Goal: Task Accomplishment & Management: Manage account settings

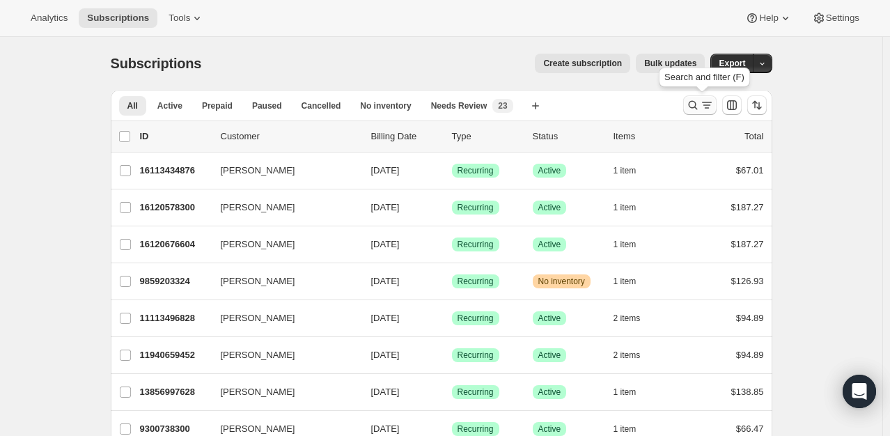
click at [694, 104] on icon "Search and filter results" at bounding box center [693, 105] width 14 height 14
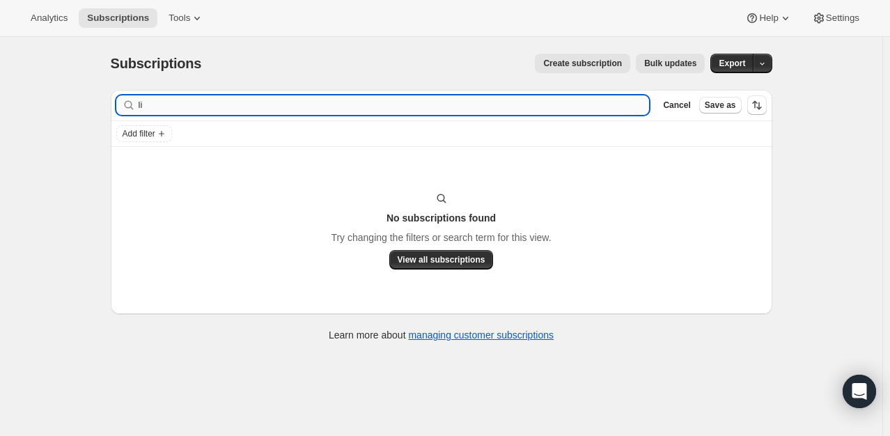
type input "l"
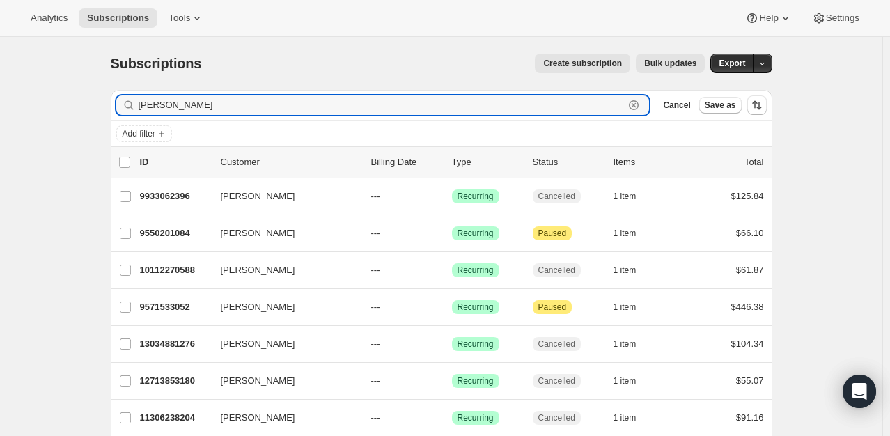
drag, startPoint x: 231, startPoint y: 104, endPoint x: 121, endPoint y: 101, distance: 110.1
click at [121, 101] on div "[PERSON_NAME] Clear" at bounding box center [383, 105] width 534 height 20
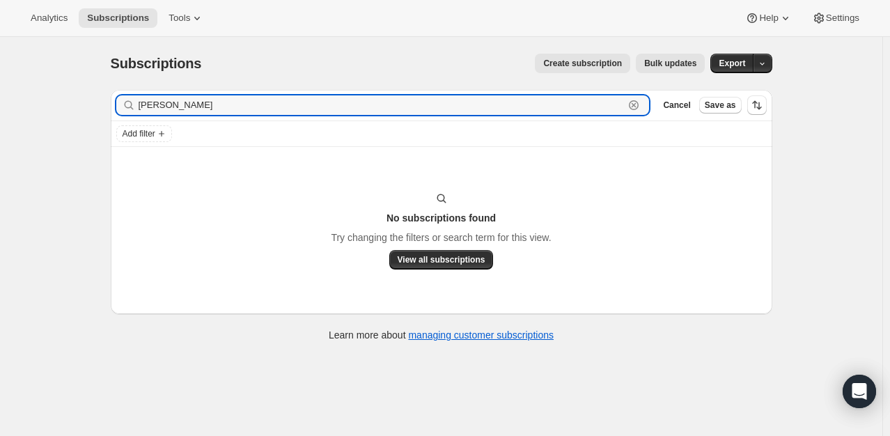
type input "[PERSON_NAME]"
drag, startPoint x: 187, startPoint y: 104, endPoint x: 132, endPoint y: 101, distance: 55.1
click at [132, 101] on div "[PERSON_NAME] Clear" at bounding box center [383, 105] width 534 height 20
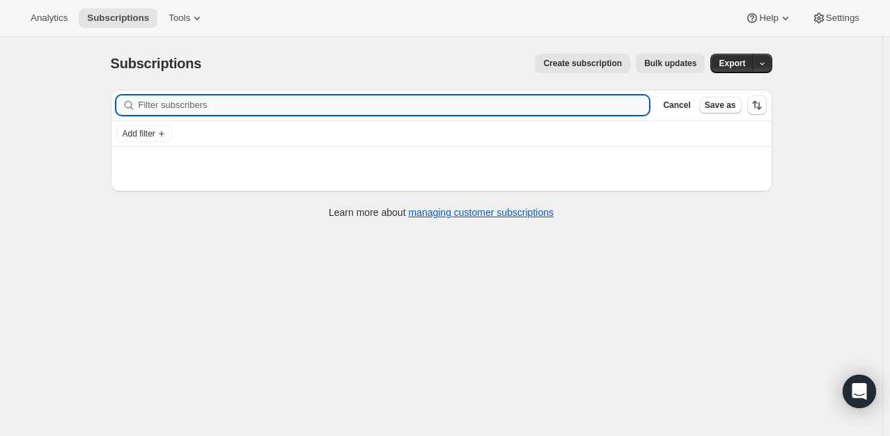
paste input "[EMAIL_ADDRESS][DOMAIN_NAME]"
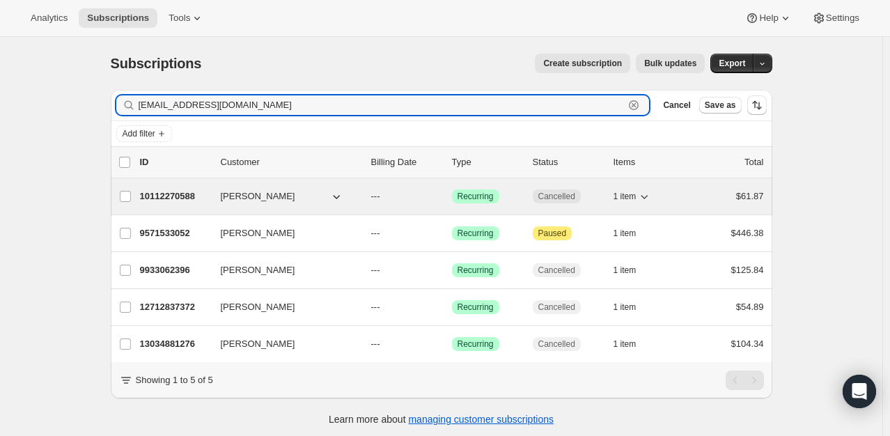
type input "[EMAIL_ADDRESS][DOMAIN_NAME]"
click at [162, 194] on p "10112270588" at bounding box center [175, 196] width 70 height 14
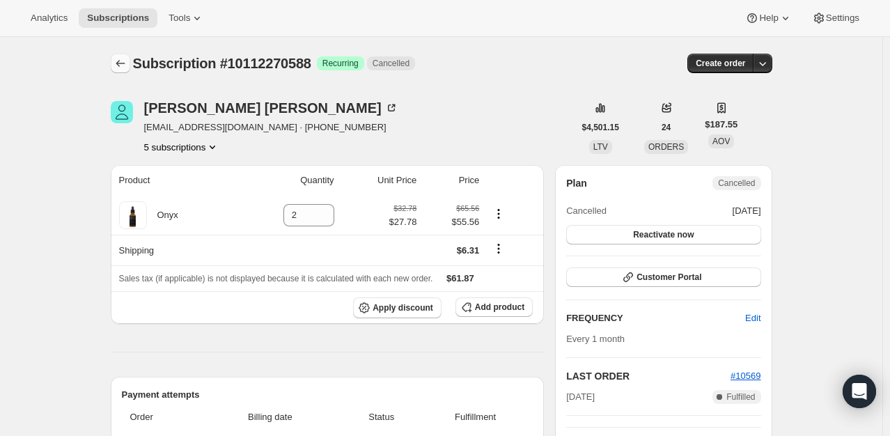
click at [120, 62] on icon "Subscriptions" at bounding box center [120, 63] width 9 height 7
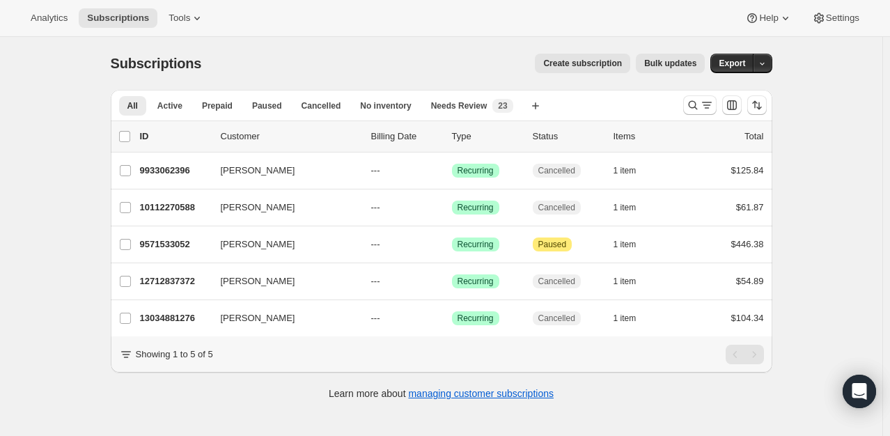
click at [859, 215] on div "Subscriptions. This page is ready Subscriptions Create subscription Bulk update…" at bounding box center [441, 255] width 882 height 436
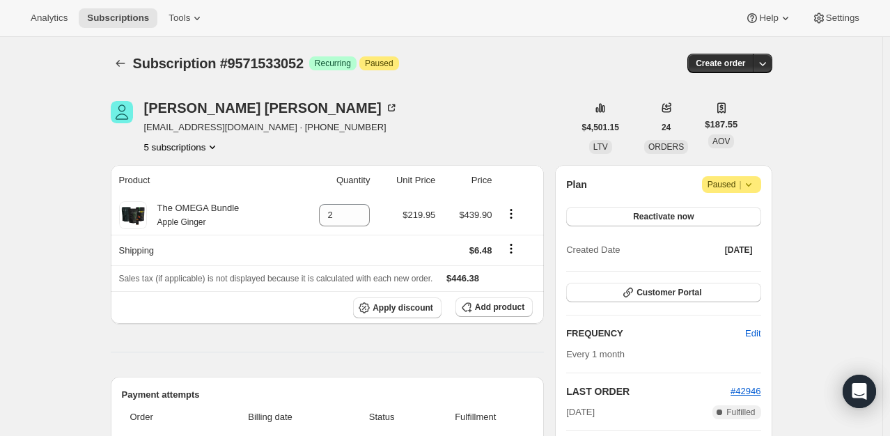
click at [436, 132] on div "Michael Edwards sixwings4one@msn.com · +19723333037 5 subscriptions" at bounding box center [342, 127] width 463 height 53
drag, startPoint x: 247, startPoint y: 127, endPoint x: 149, endPoint y: 134, distance: 98.5
click at [149, 134] on div "Michael Edwards sixwings4one@msn.com · +19723333037 5 subscriptions" at bounding box center [271, 127] width 254 height 53
click at [143, 133] on div "Michael Edwards sixwings4one@msn.com · +19723333037 5 subscriptions" at bounding box center [342, 127] width 463 height 53
drag, startPoint x: 146, startPoint y: 130, endPoint x: 242, endPoint y: 130, distance: 95.4
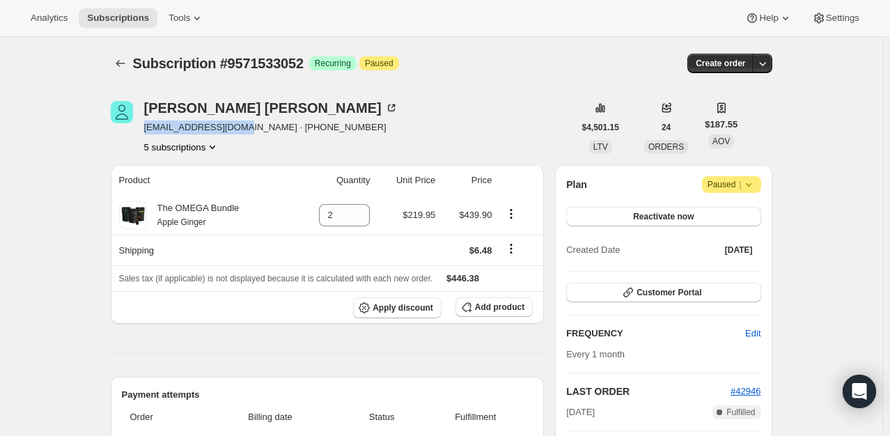
click at [242, 130] on div "Michael Edwards sixwings4one@msn.com · +19723333037 5 subscriptions" at bounding box center [342, 127] width 463 height 53
copy span "[EMAIL_ADDRESS][DOMAIN_NAME]"
click at [127, 64] on icon "Subscriptions" at bounding box center [121, 63] width 14 height 14
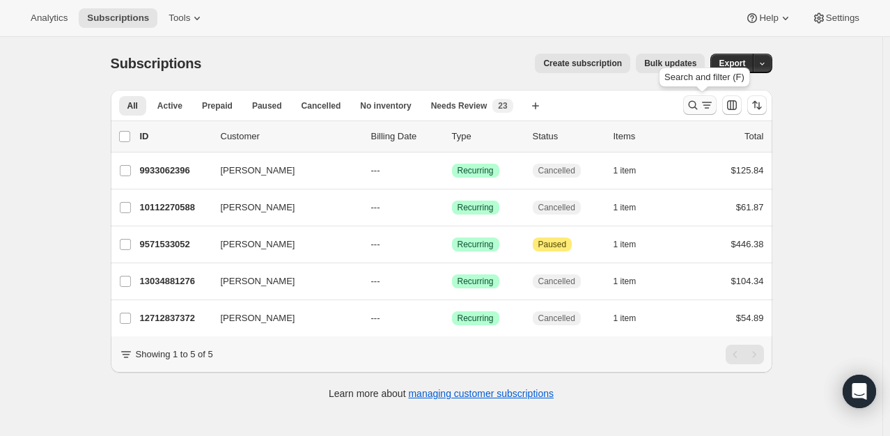
click at [697, 109] on icon "Search and filter results" at bounding box center [693, 105] width 14 height 14
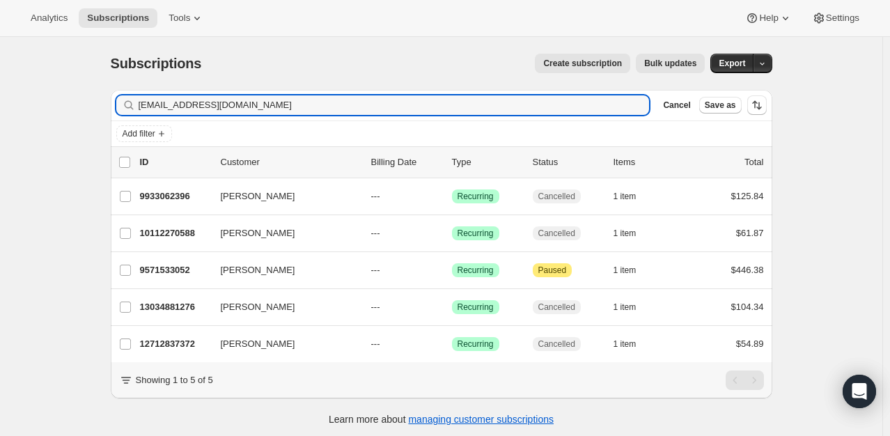
drag, startPoint x: 263, startPoint y: 107, endPoint x: 107, endPoint y: 113, distance: 155.4
drag, startPoint x: 107, startPoint y: 113, endPoint x: 396, endPoint y: 114, distance: 288.4
click at [396, 114] on input "[EMAIL_ADDRESS][DOMAIN_NAME]" at bounding box center [394, 105] width 511 height 20
drag, startPoint x: 242, startPoint y: 113, endPoint x: 146, endPoint y: 116, distance: 96.2
click at [146, 116] on div "Filter subscribers sixwings4one@msn.com Clear Cancel Save as" at bounding box center [442, 105] width 662 height 31
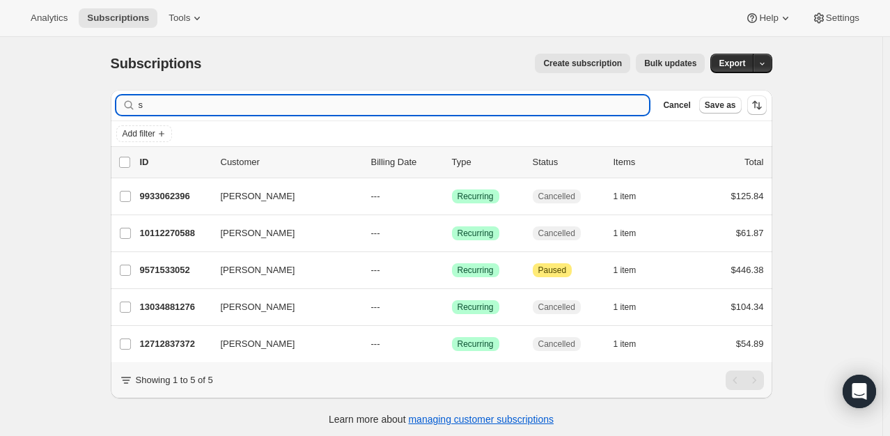
type input "s"
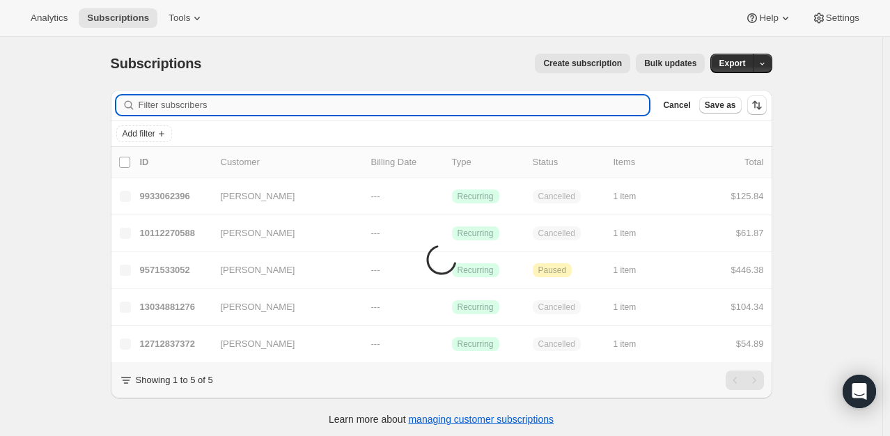
drag, startPoint x: 156, startPoint y: 104, endPoint x: 148, endPoint y: 106, distance: 7.8
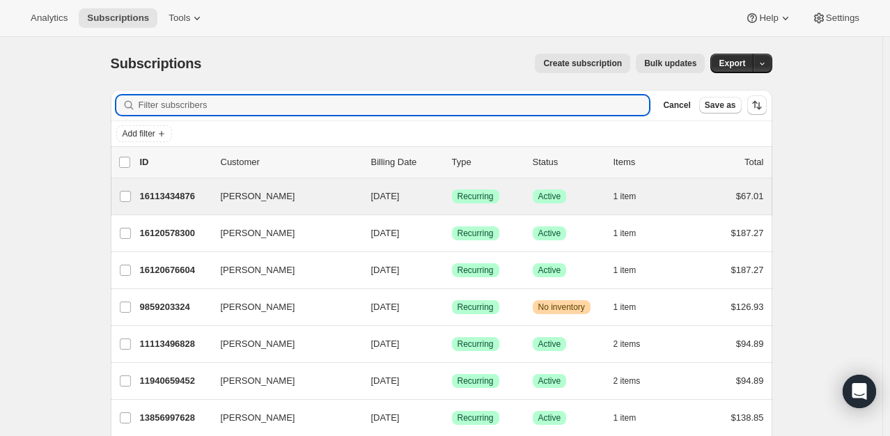
type input "[EMAIL_ADDRESS][DOMAIN_NAME]"
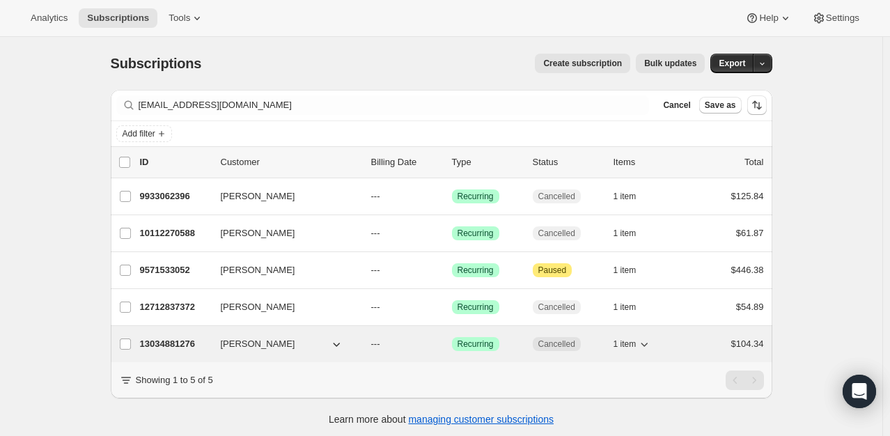
click at [167, 347] on p "13034881276" at bounding box center [175, 344] width 70 height 14
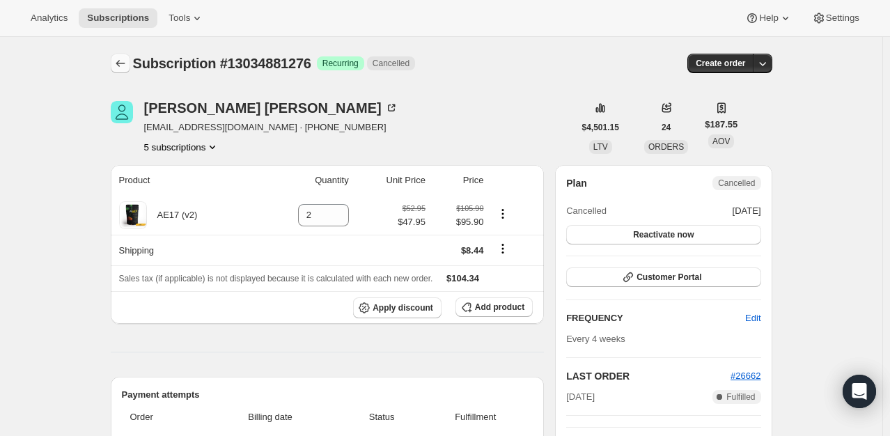
click at [125, 66] on icon "Subscriptions" at bounding box center [121, 63] width 14 height 14
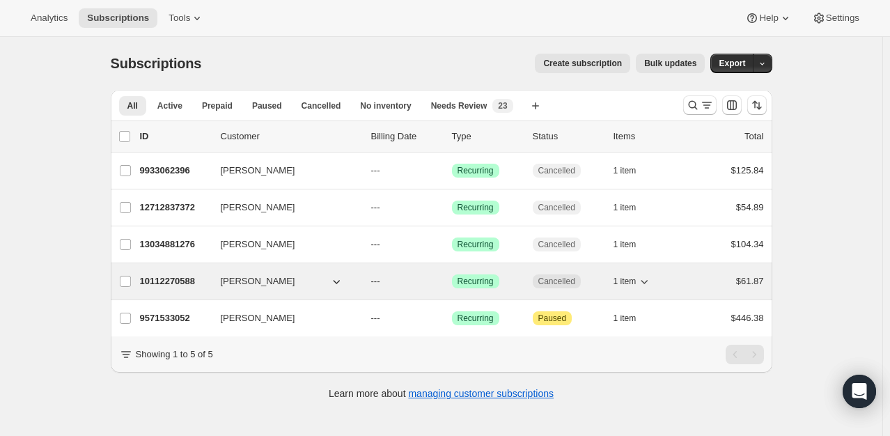
click at [160, 279] on p "10112270588" at bounding box center [175, 281] width 70 height 14
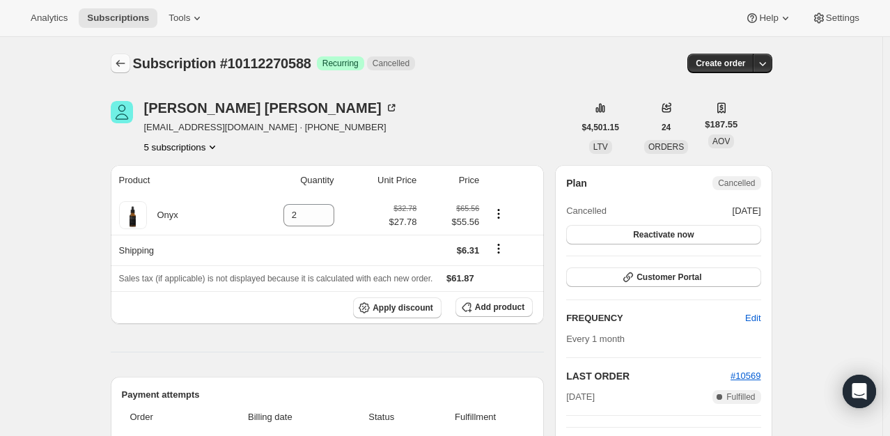
click at [127, 61] on icon "Subscriptions" at bounding box center [121, 63] width 14 height 14
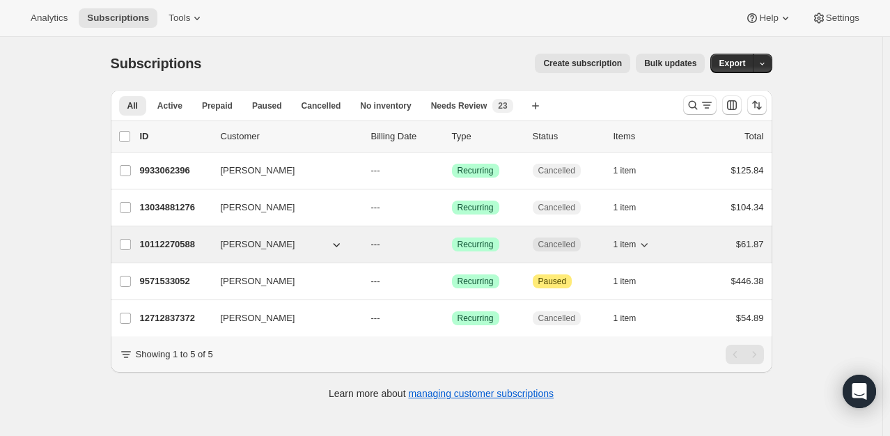
click at [171, 250] on p "10112270588" at bounding box center [175, 245] width 70 height 14
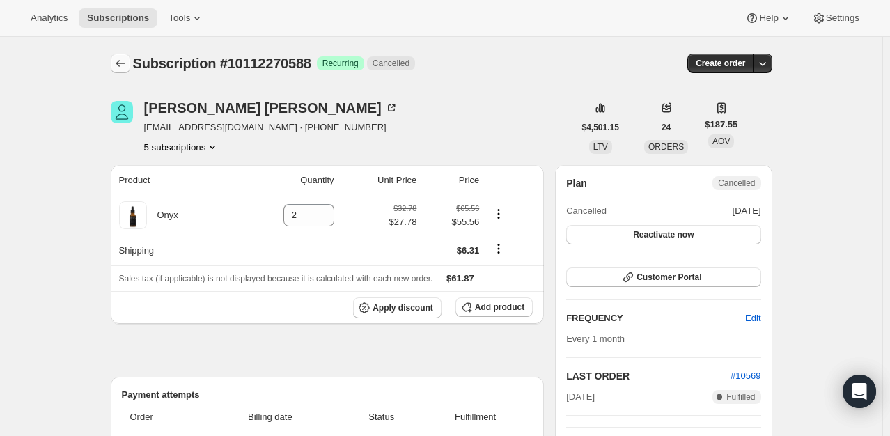
click at [118, 68] on icon "Subscriptions" at bounding box center [121, 63] width 14 height 14
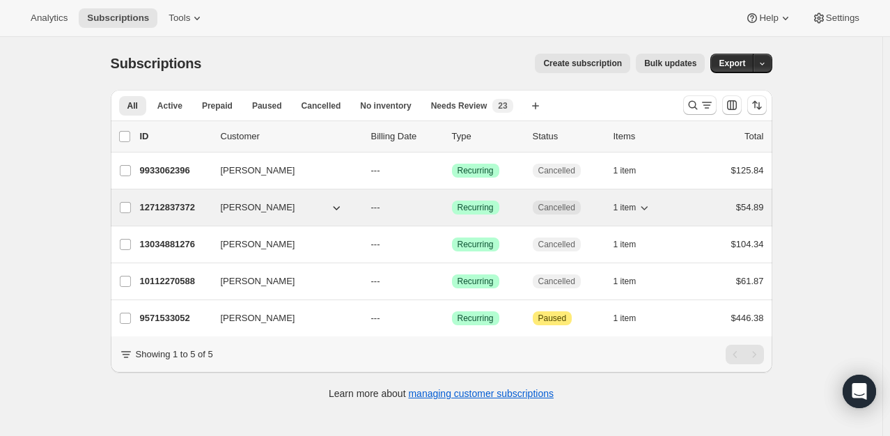
click at [175, 208] on p "12712837372" at bounding box center [175, 208] width 70 height 14
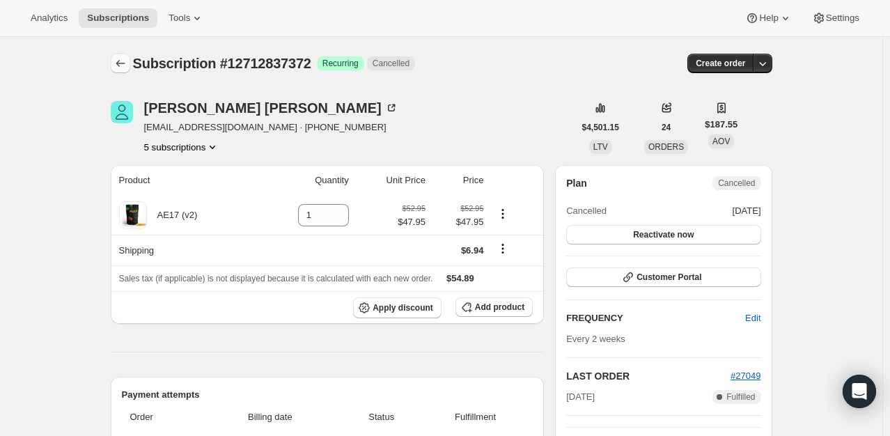
click at [124, 59] on icon "Subscriptions" at bounding box center [121, 63] width 14 height 14
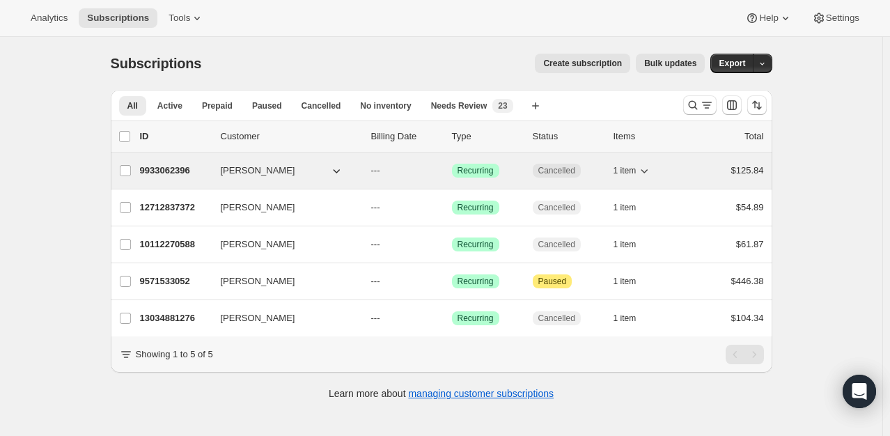
click at [177, 173] on p "9933062396" at bounding box center [175, 171] width 70 height 14
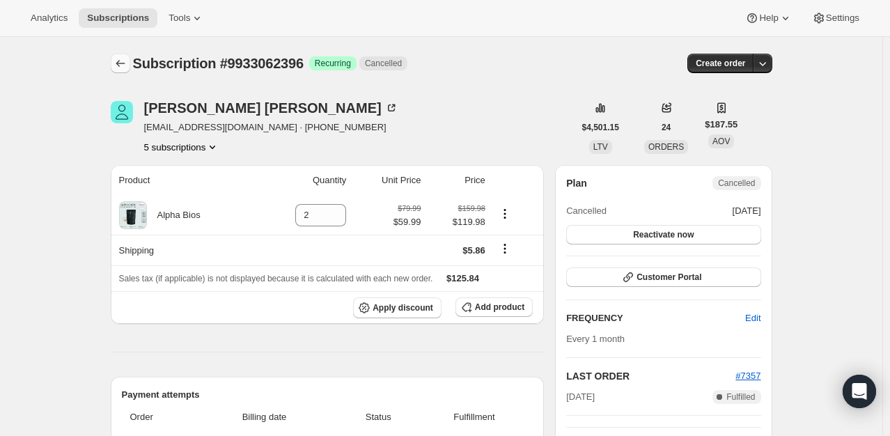
click at [119, 62] on icon "Subscriptions" at bounding box center [121, 63] width 14 height 14
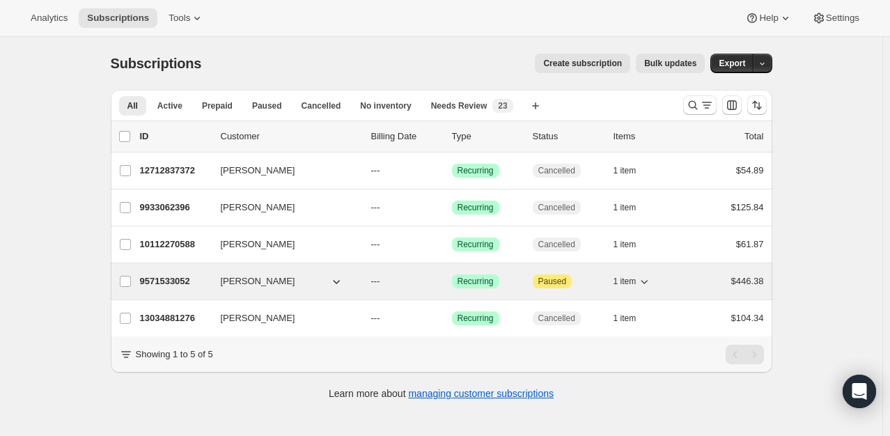
click at [188, 275] on p "9571533052" at bounding box center [175, 281] width 70 height 14
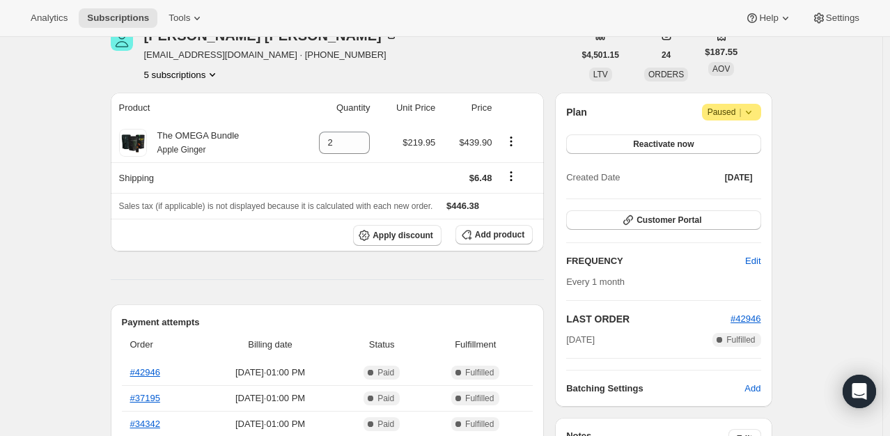
scroll to position [70, 0]
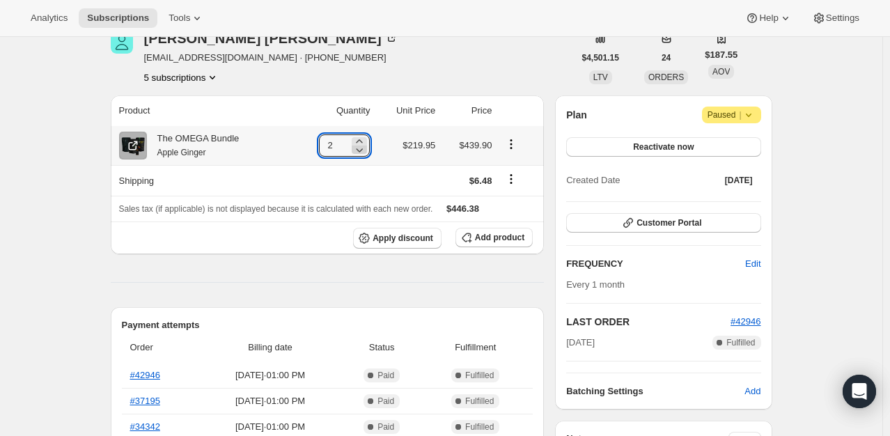
click at [366, 148] on icon at bounding box center [359, 150] width 14 height 14
type input "1"
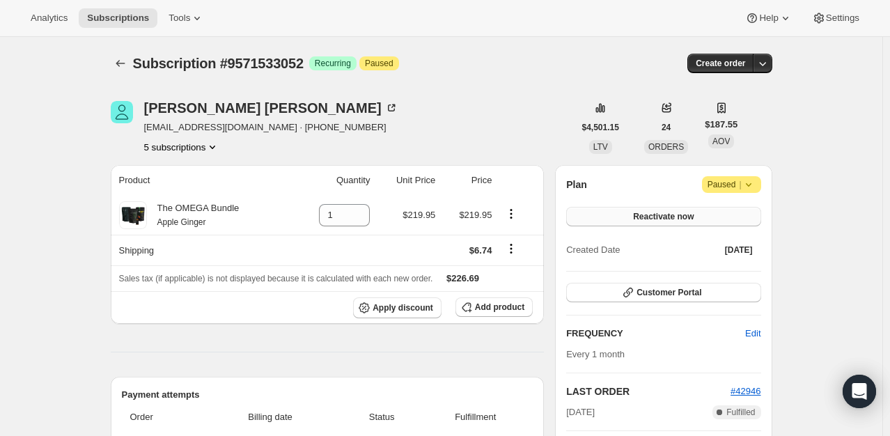
click at [682, 221] on span "Reactivate now" at bounding box center [663, 216] width 61 height 11
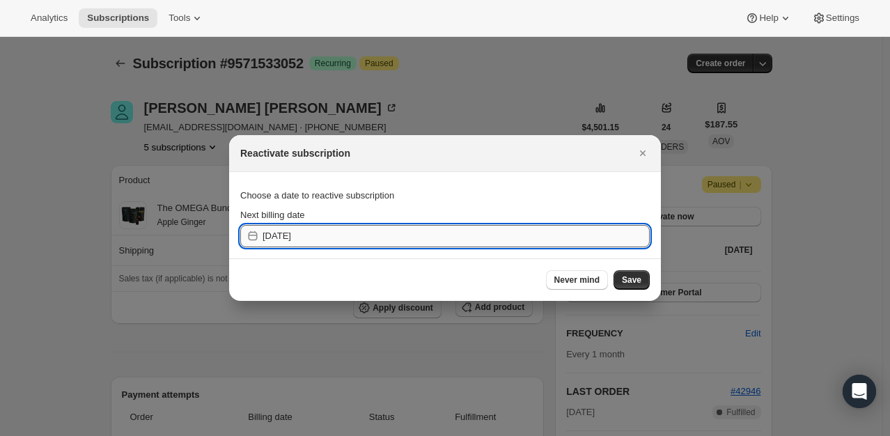
click at [342, 235] on input "2025-10-02" at bounding box center [456, 236] width 387 height 22
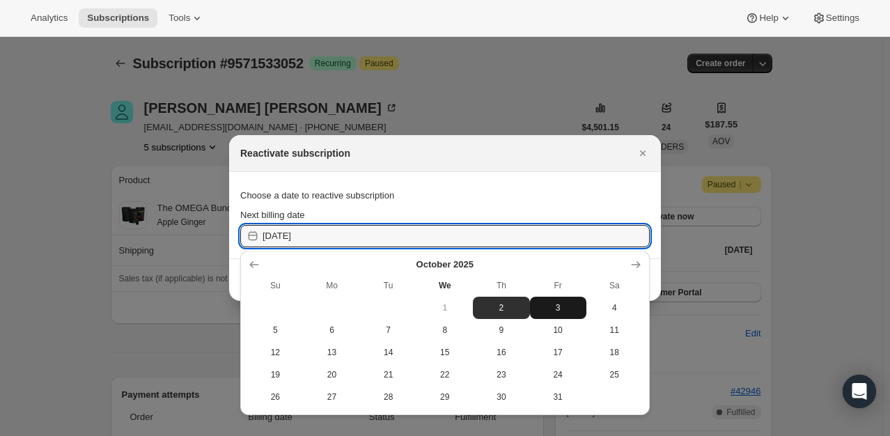
click at [564, 309] on span "3" at bounding box center [558, 307] width 45 height 11
click at [375, 239] on input "2025-10-03" at bounding box center [456, 236] width 387 height 22
click at [493, 311] on span "2" at bounding box center [501, 307] width 45 height 11
type input "2025-10-02"
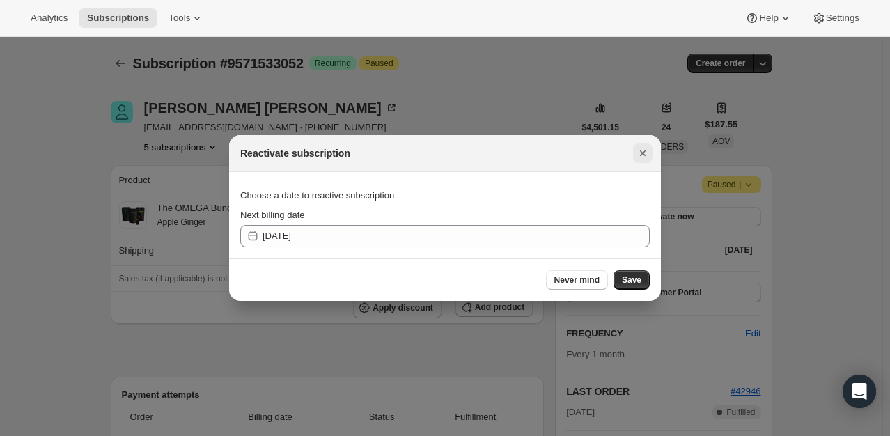
click at [635, 153] on button "Close" at bounding box center [643, 153] width 20 height 20
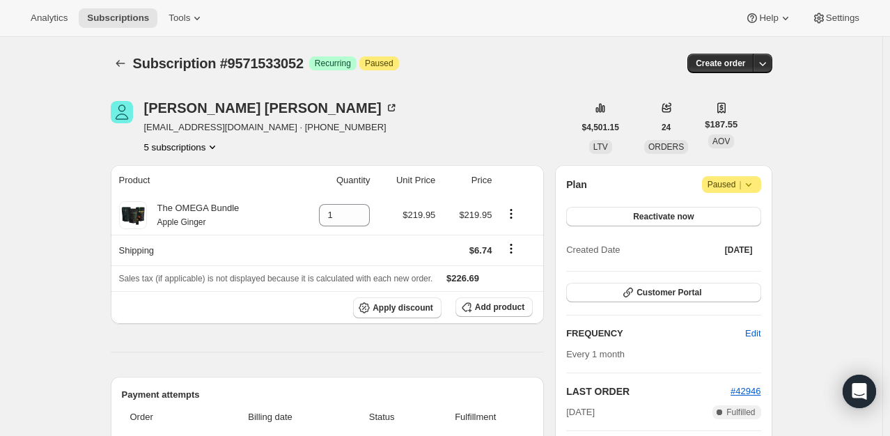
click at [595, 54] on div "Create order" at bounding box center [659, 64] width 226 height 20
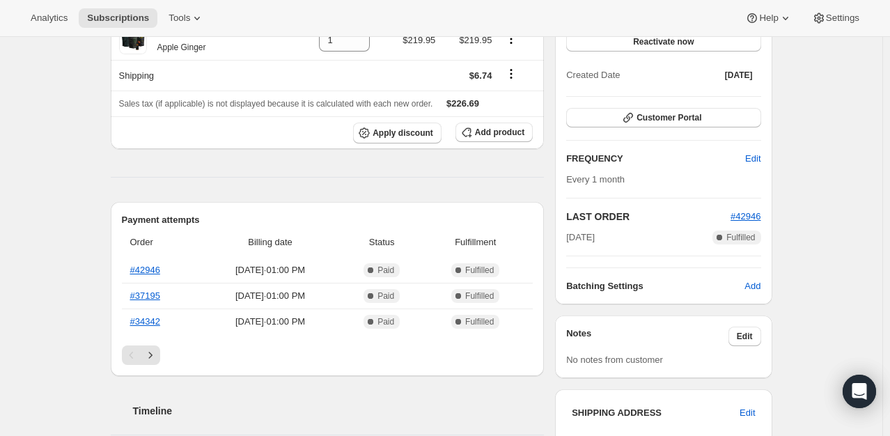
scroll to position [209, 0]
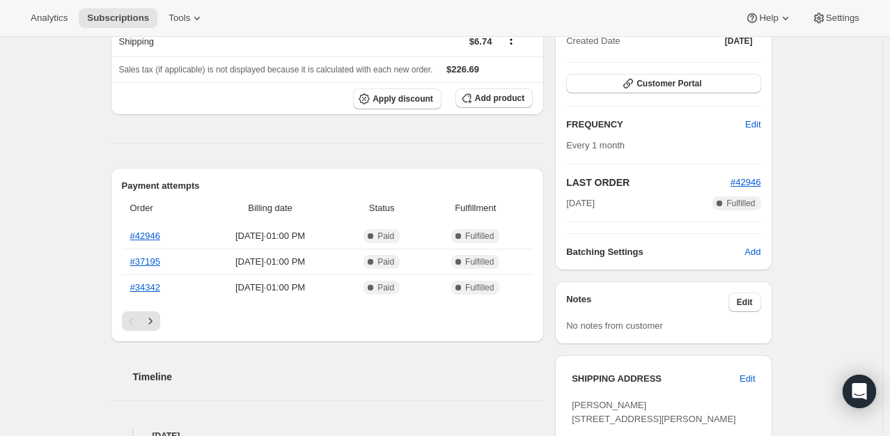
click at [855, 189] on div "Subscription #9571533052. This page is ready Subscription #9571533052 Success R…" at bounding box center [441, 396] width 882 height 1137
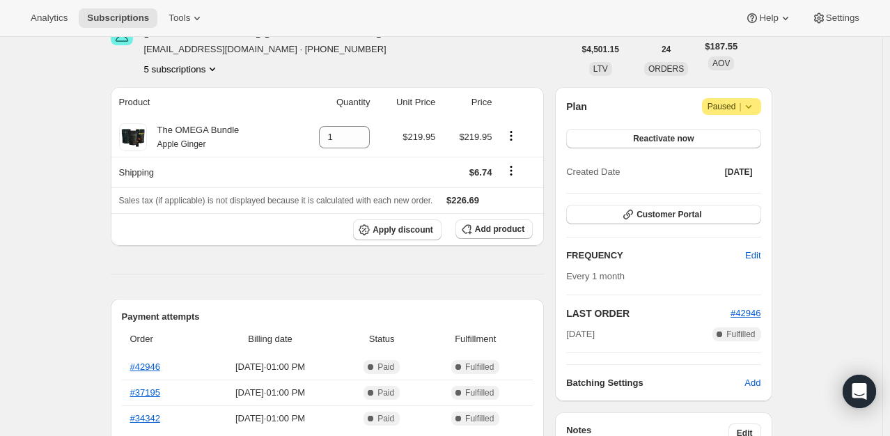
scroll to position [70, 0]
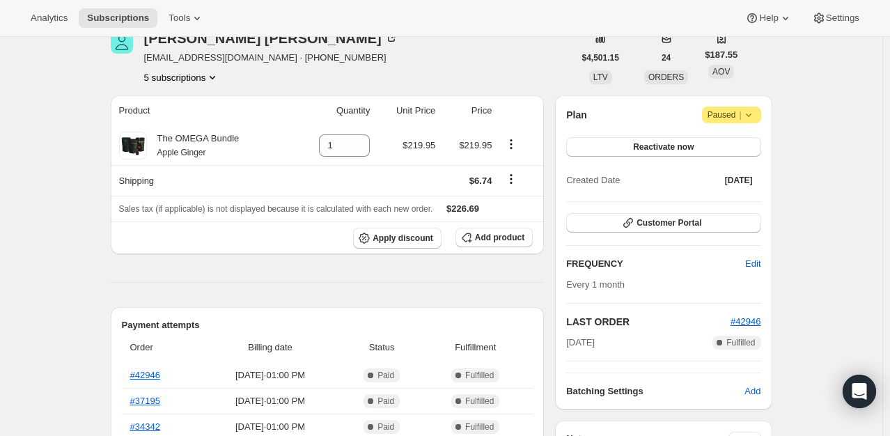
click at [751, 120] on icon at bounding box center [749, 115] width 14 height 14
click at [761, 261] on span "Edit" at bounding box center [752, 264] width 15 height 14
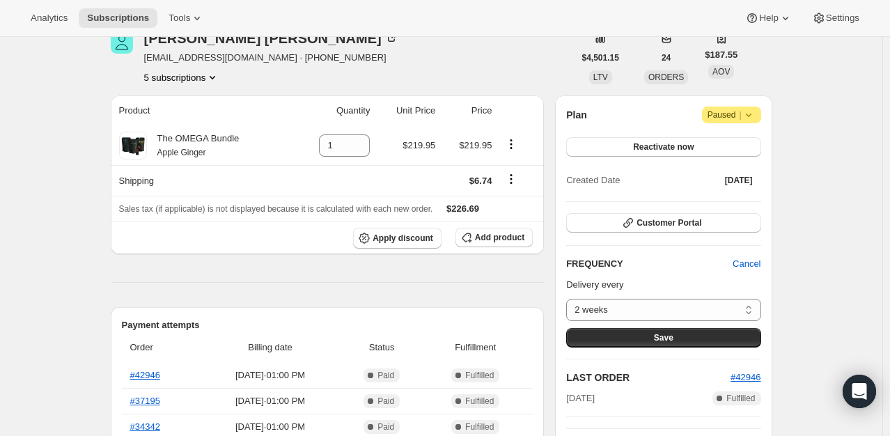
click at [563, 46] on div "Michael Edwards sixwings4one@msn.com · +19723333037 5 subscriptions" at bounding box center [342, 57] width 463 height 53
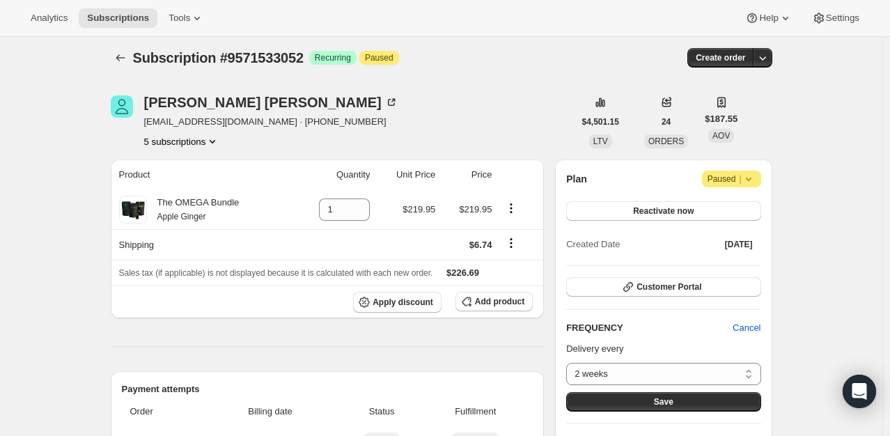
scroll to position [0, 0]
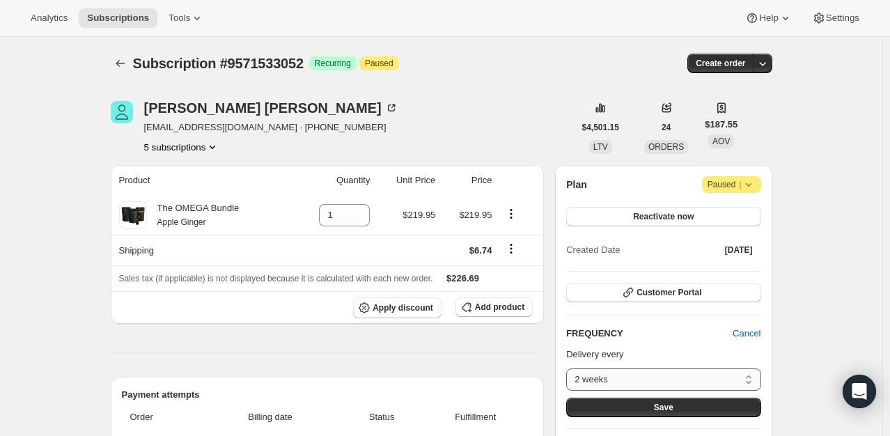
click at [753, 378] on select "2 weeks 4 weeks Custom..." at bounding box center [663, 379] width 194 height 22
click at [754, 378] on select "2 weeks 4 weeks Custom..." at bounding box center [663, 379] width 194 height 22
click at [756, 375] on select "2 weeks 4 weeks Custom..." at bounding box center [663, 379] width 194 height 22
select select "WEEK#4"
click at [570, 368] on select "2 weeks 4 weeks Custom..." at bounding box center [663, 379] width 194 height 22
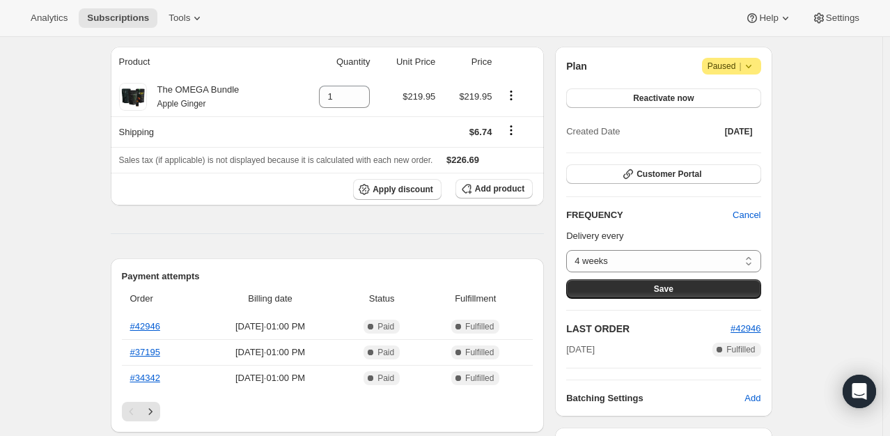
scroll to position [209, 0]
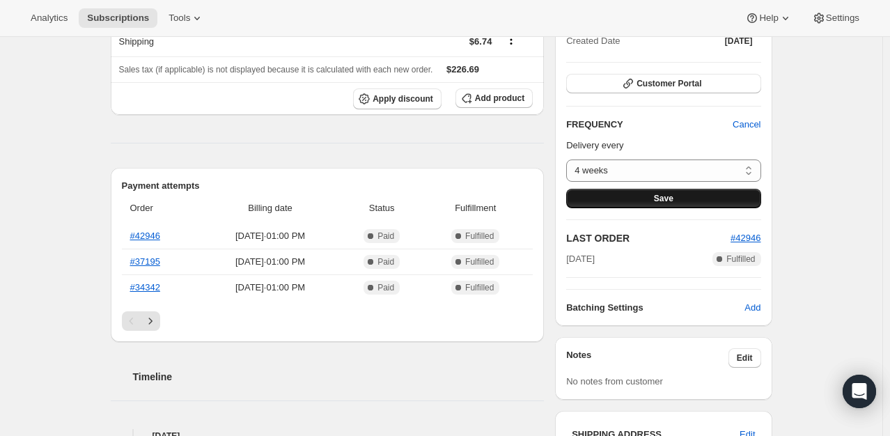
click at [694, 206] on button "Save" at bounding box center [663, 199] width 194 height 20
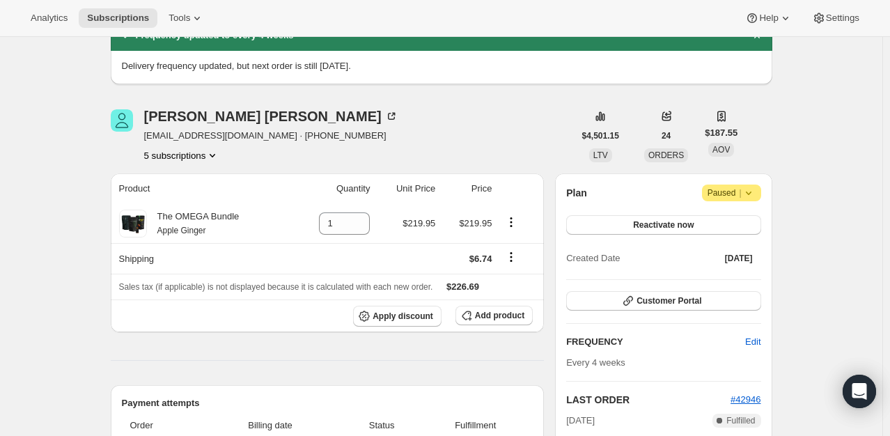
scroll to position [139, 0]
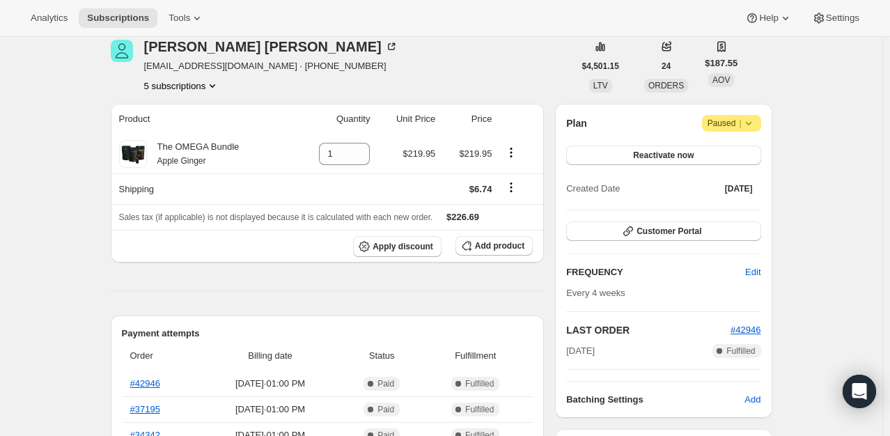
click at [749, 130] on icon at bounding box center [749, 123] width 14 height 14
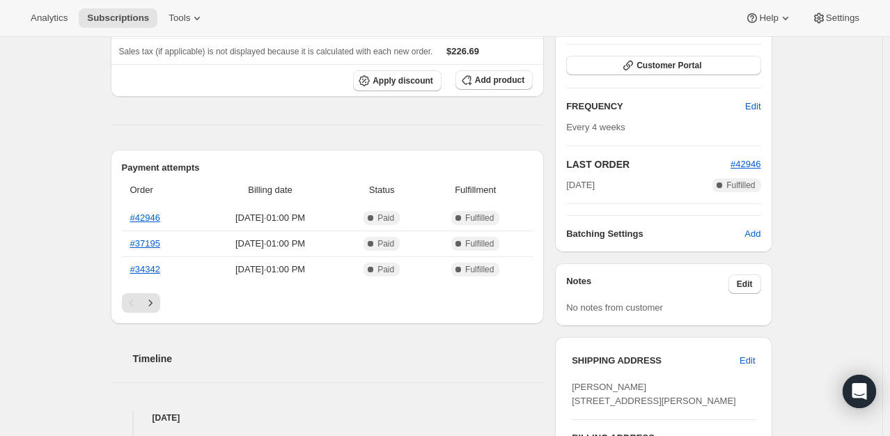
scroll to position [242, 0]
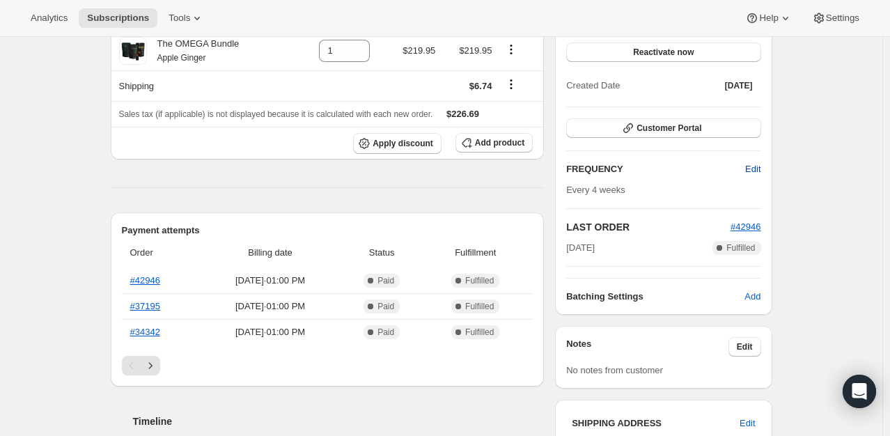
click at [761, 171] on span "Edit" at bounding box center [752, 169] width 15 height 14
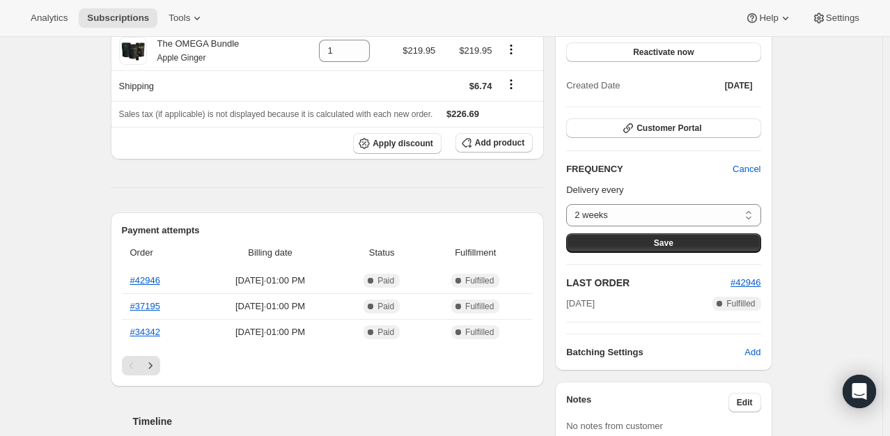
click at [817, 196] on div "Subscription #9571533052. This page is ready Subscription #9571533052 Success R…" at bounding box center [441, 428] width 882 height 1266
click at [685, 55] on span "Reactivate now" at bounding box center [663, 52] width 61 height 11
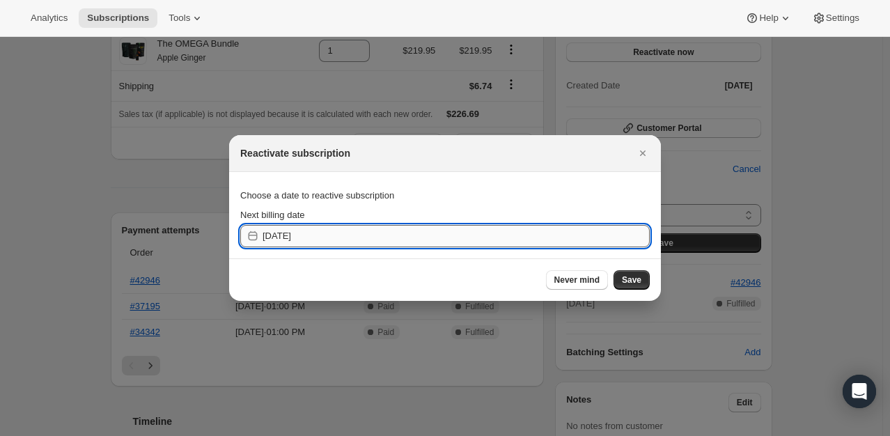
click at [382, 233] on input "2025-10-02" at bounding box center [456, 236] width 387 height 22
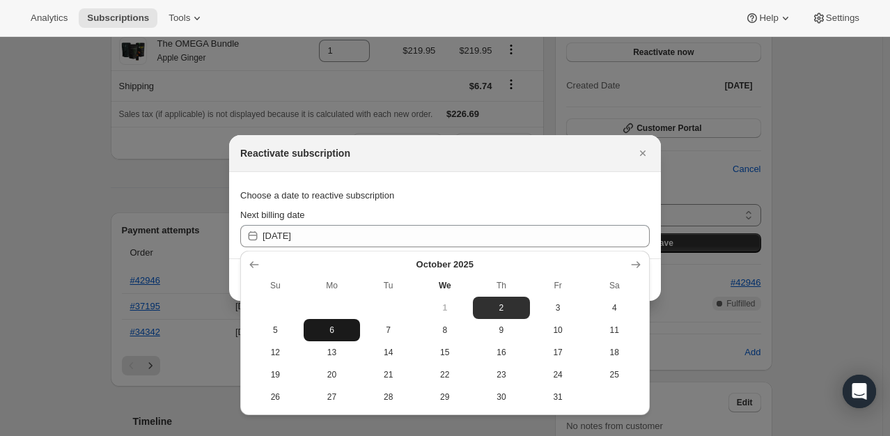
click at [333, 334] on span "6" at bounding box center [331, 330] width 45 height 11
type input "2025-10-06"
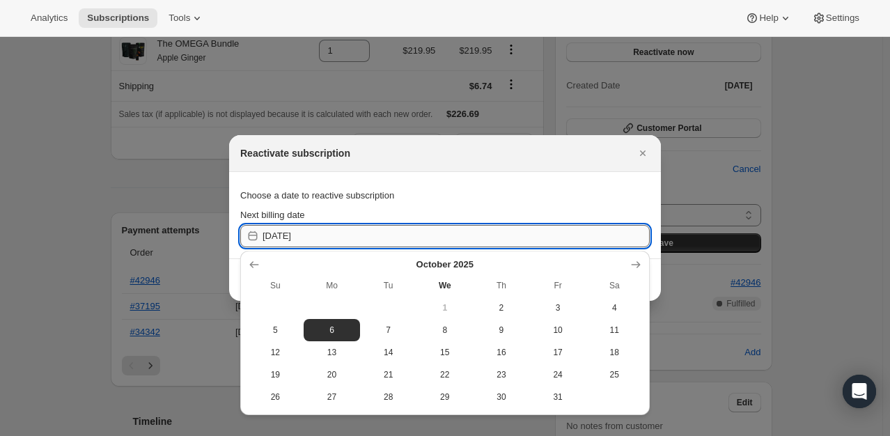
click at [337, 238] on input "2025-10-06" at bounding box center [456, 236] width 387 height 22
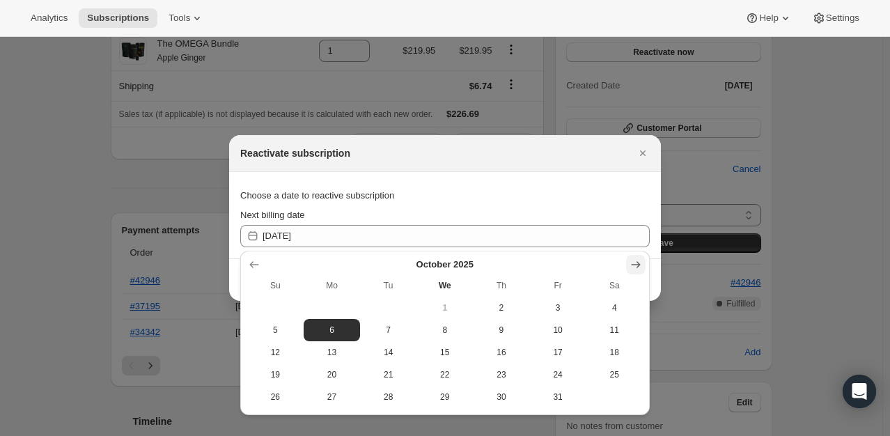
click at [632, 269] on icon "Show next month, November 2025" at bounding box center [636, 265] width 14 height 14
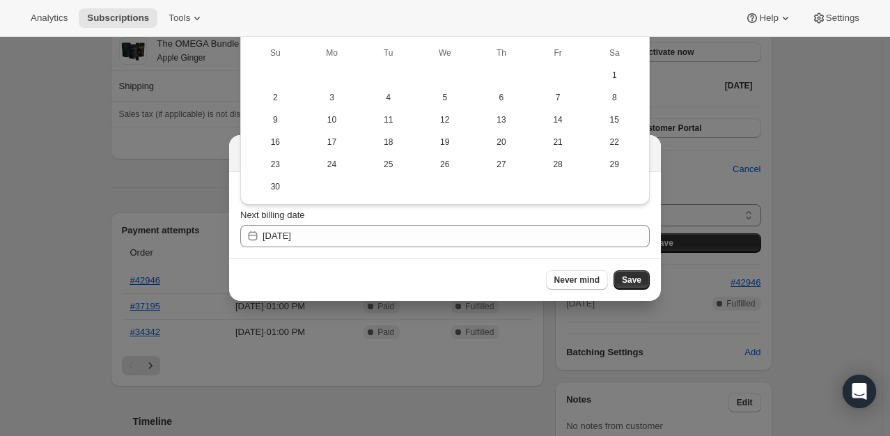
click at [485, 256] on section "Choose a date to reactive subscription Next billing date 2025-10-06" at bounding box center [445, 215] width 432 height 86
click at [137, 211] on div at bounding box center [445, 218] width 890 height 436
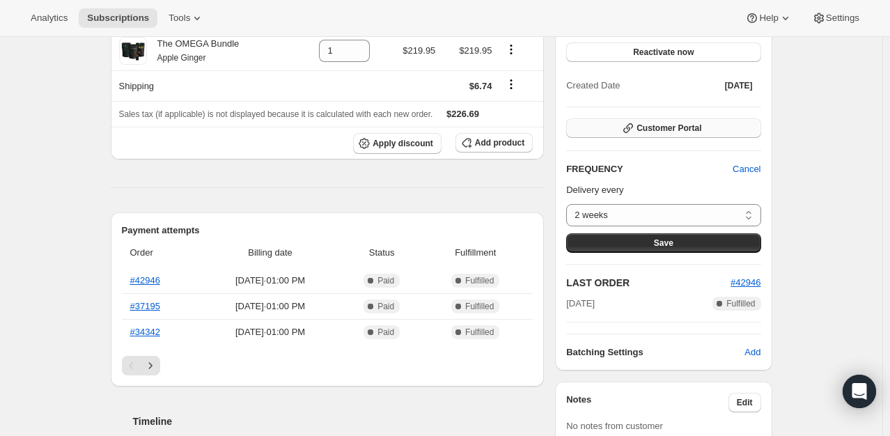
click at [681, 131] on span "Customer Portal" at bounding box center [669, 128] width 65 height 11
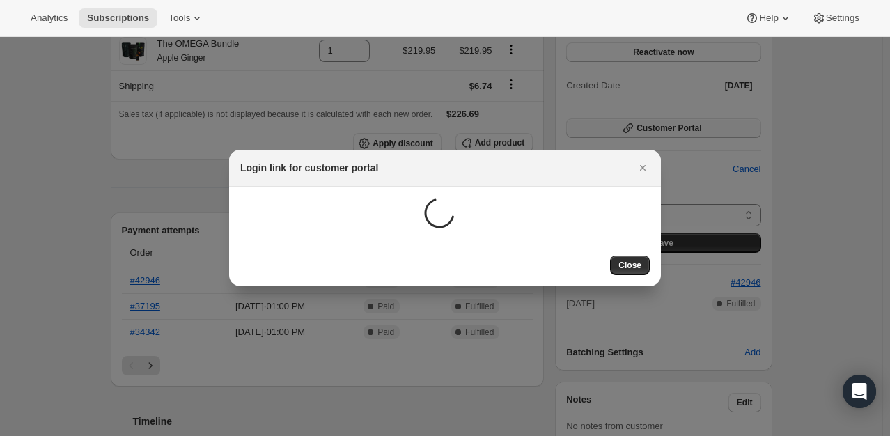
scroll to position [0, 0]
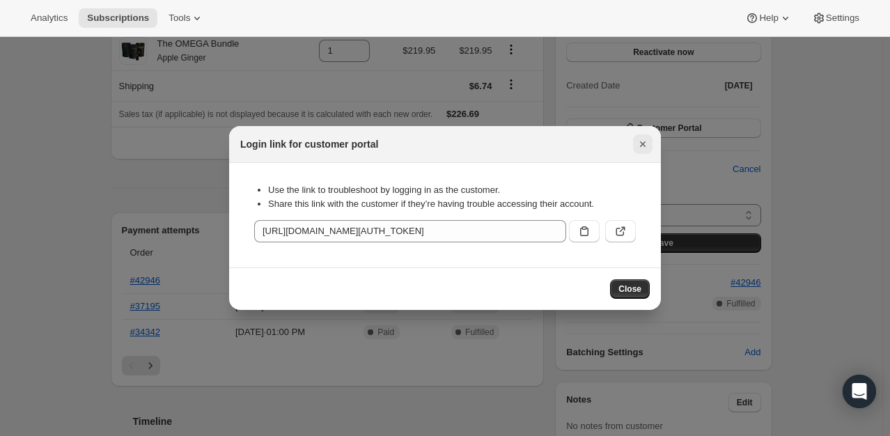
click at [639, 142] on icon "Close" at bounding box center [643, 144] width 14 height 14
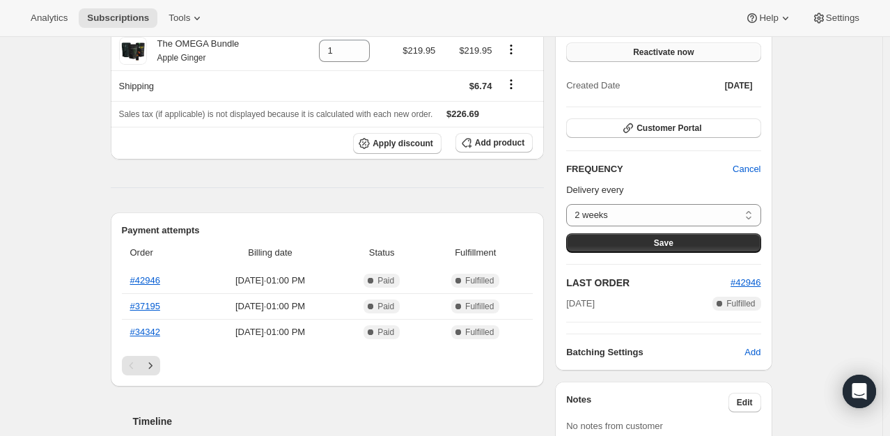
click at [655, 52] on span "Reactivate now" at bounding box center [663, 52] width 61 height 11
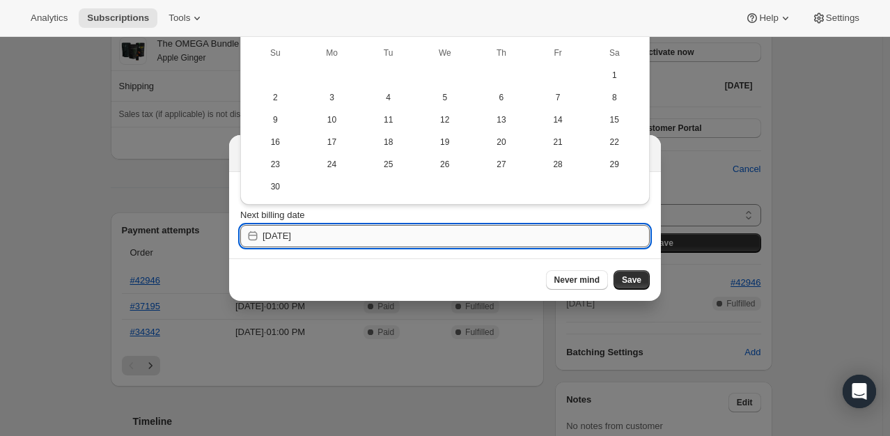
click at [313, 232] on input "2025-10-06" at bounding box center [456, 236] width 387 height 22
drag, startPoint x: 328, startPoint y: 241, endPoint x: 303, endPoint y: 233, distance: 26.4
click at [303, 233] on input "2025-10-06" at bounding box center [456, 236] width 387 height 22
type input "2025-10-06"
drag, startPoint x: 69, startPoint y: 137, endPoint x: 94, endPoint y: 149, distance: 27.7
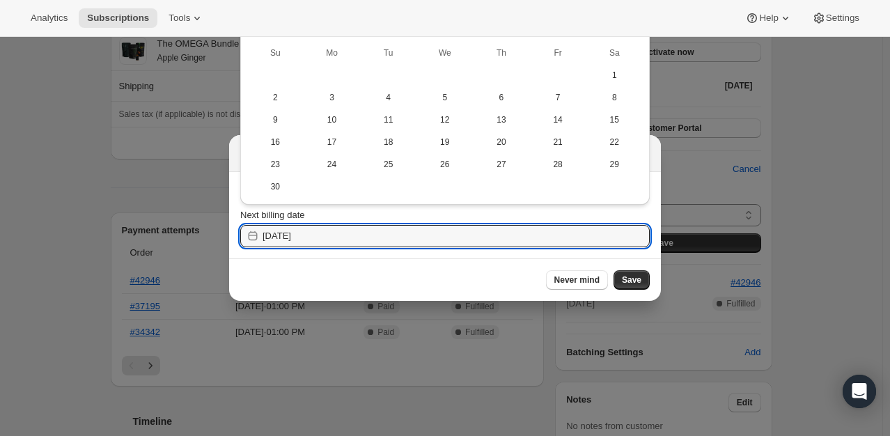
click at [69, 138] on div at bounding box center [445, 218] width 890 height 436
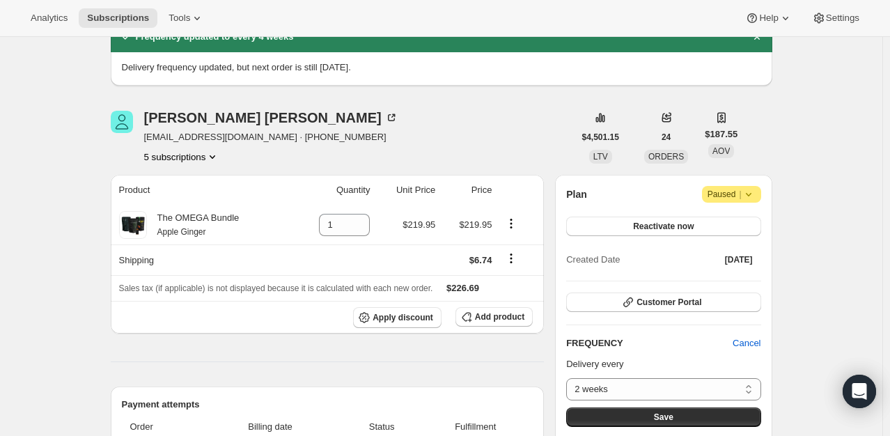
scroll to position [70, 0]
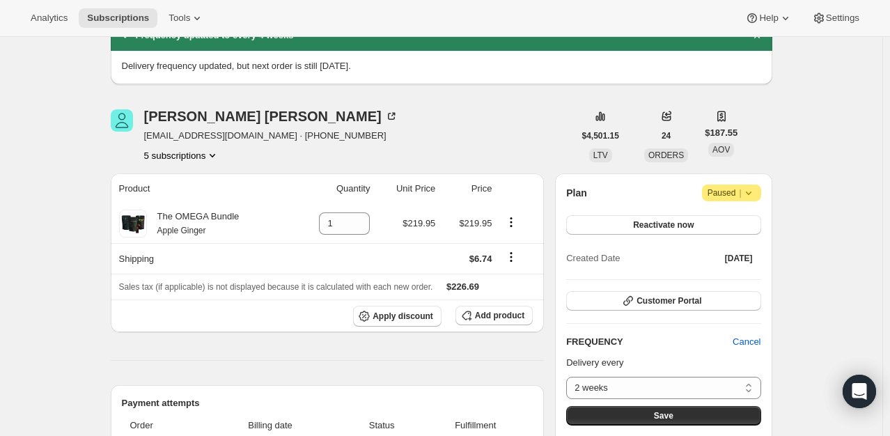
click at [747, 196] on icon at bounding box center [749, 193] width 14 height 14
click at [638, 228] on span "Reactivate now" at bounding box center [663, 224] width 61 height 11
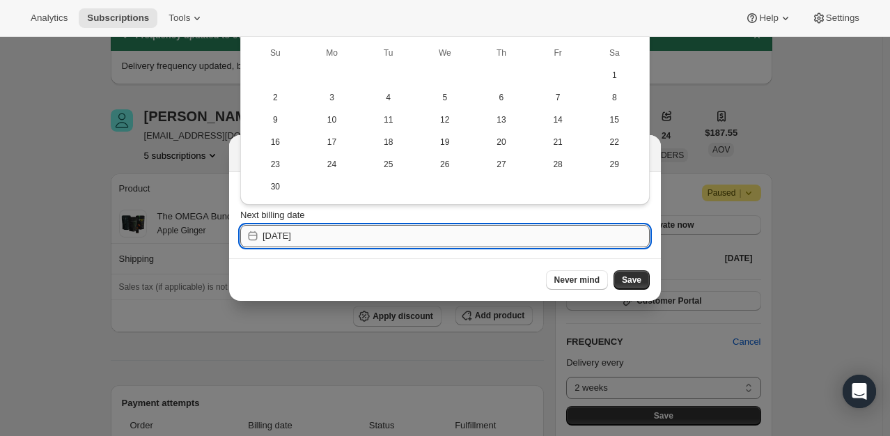
click at [361, 246] on input "2025-10-06" at bounding box center [456, 236] width 387 height 22
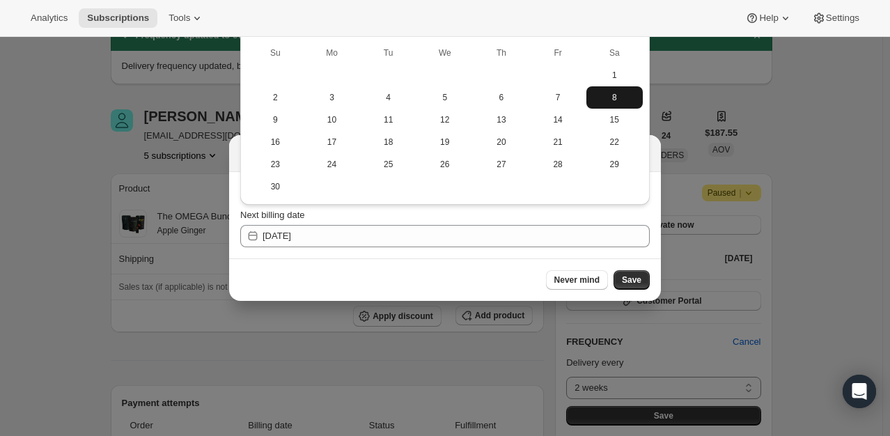
click at [613, 96] on span "8" at bounding box center [614, 97] width 45 height 11
type input "2025-11-08"
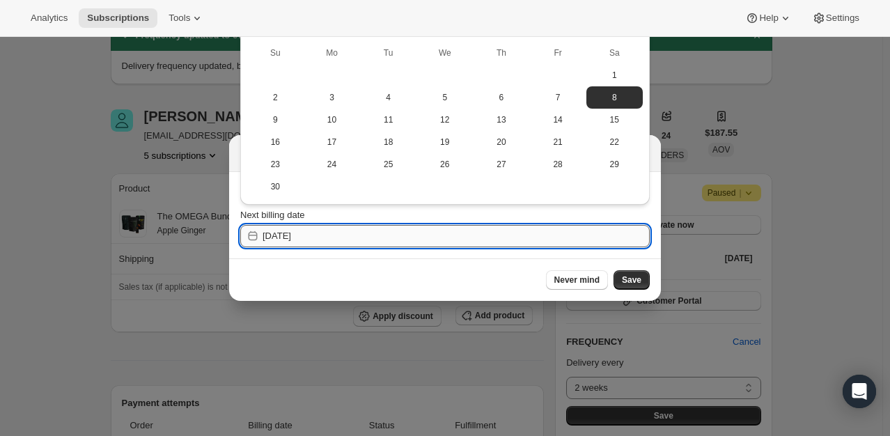
click at [374, 240] on input "2025-11-08" at bounding box center [456, 236] width 387 height 22
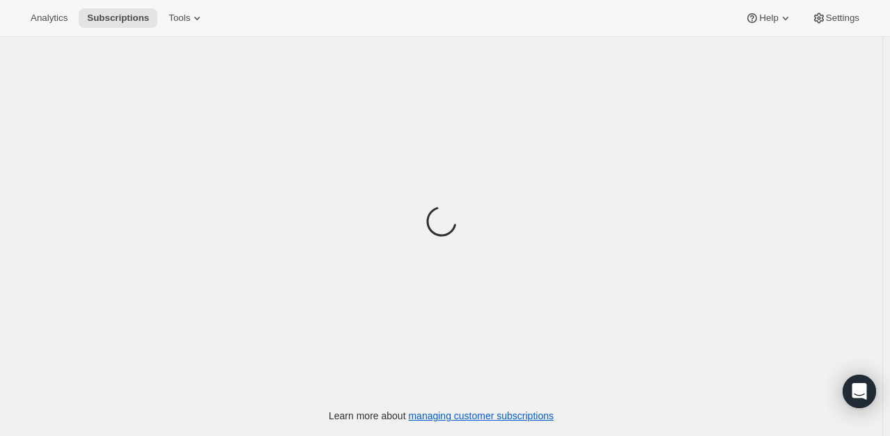
scroll to position [36, 0]
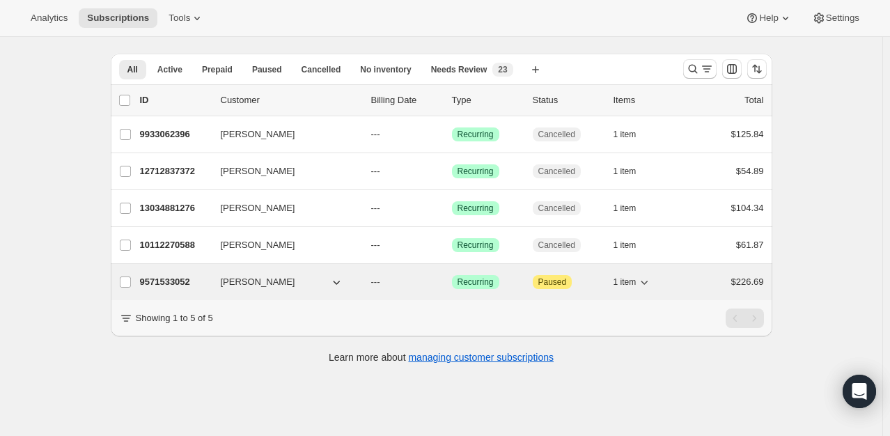
click at [187, 281] on p "9571533052" at bounding box center [175, 282] width 70 height 14
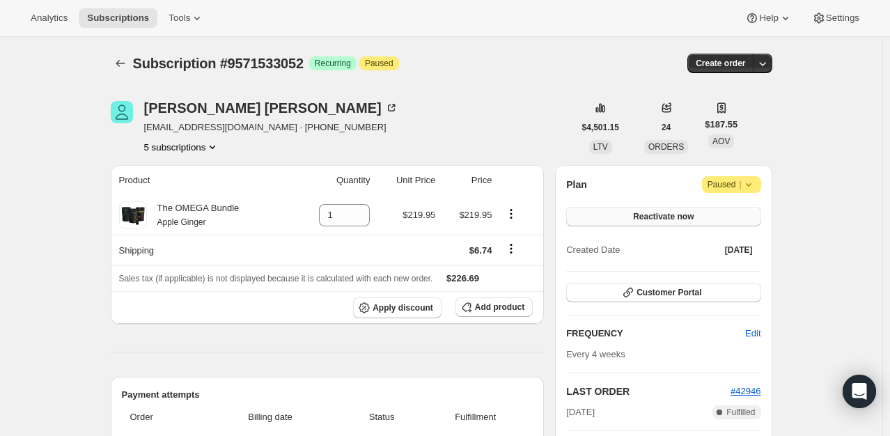
click at [683, 215] on span "Reactivate now" at bounding box center [663, 216] width 61 height 11
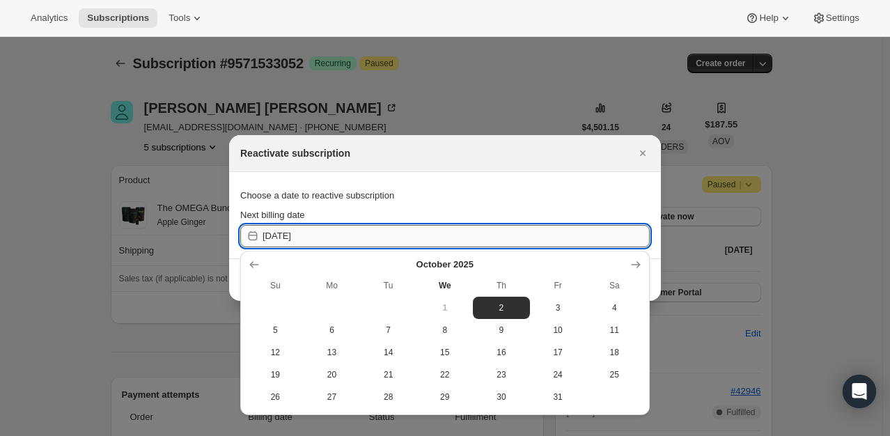
click at [373, 238] on input "2025-10-02" at bounding box center [456, 236] width 387 height 22
click at [439, 325] on span "8" at bounding box center [444, 330] width 45 height 11
type input "2025-10-08"
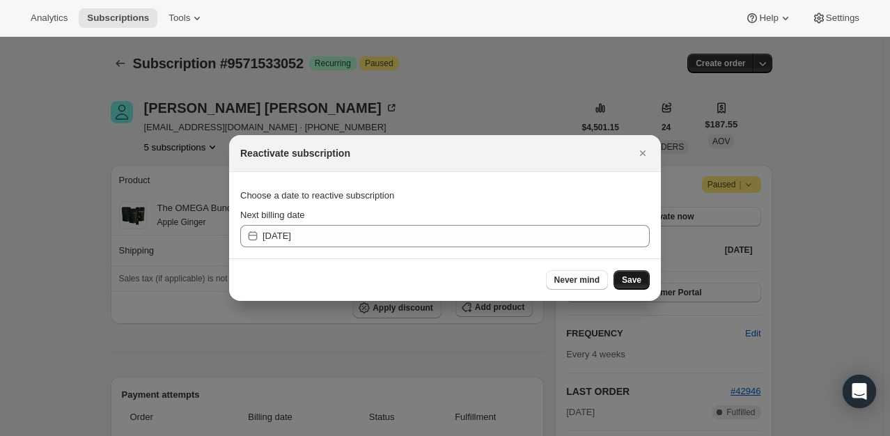
click at [635, 281] on span "Save" at bounding box center [632, 279] width 20 height 11
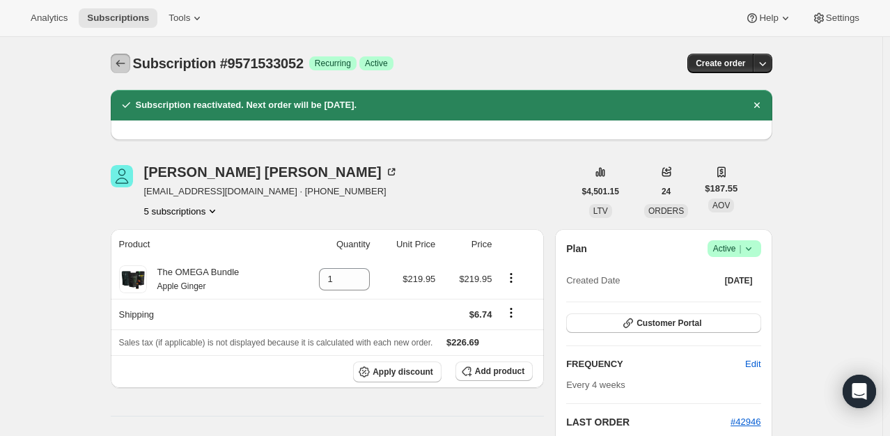
click at [127, 63] on icon "Subscriptions" at bounding box center [121, 63] width 14 height 14
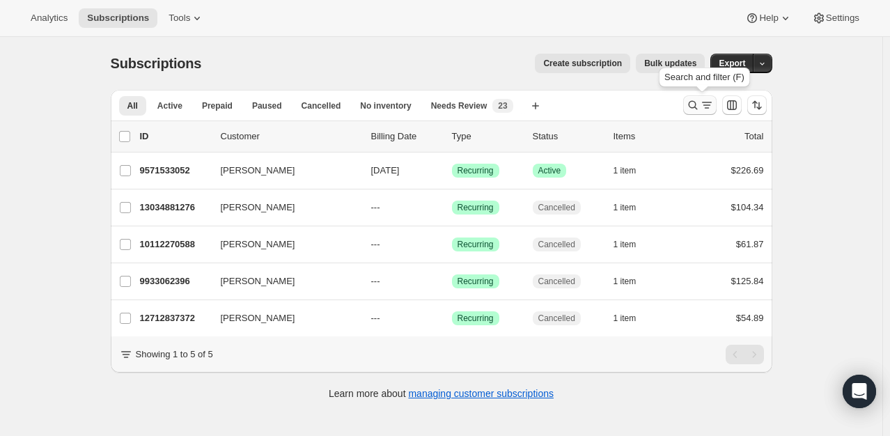
click at [705, 111] on icon "Search and filter results" at bounding box center [707, 105] width 14 height 14
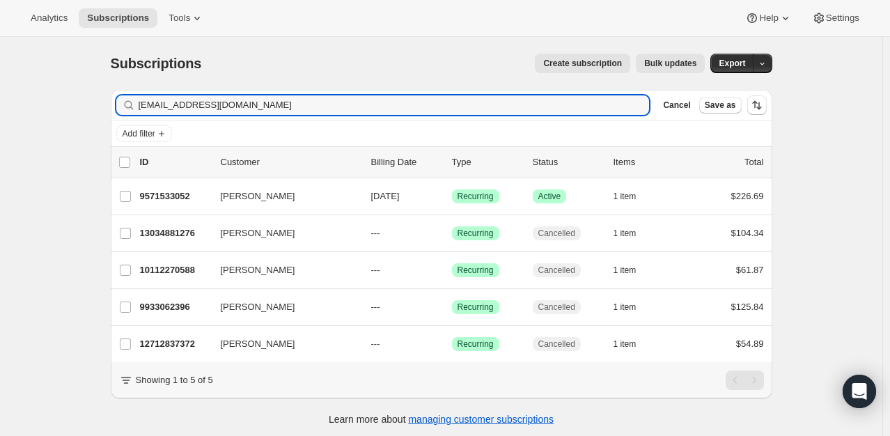
drag, startPoint x: 268, startPoint y: 102, endPoint x: 50, endPoint y: 110, distance: 218.2
click at [50, 110] on div "Subscriptions. This page is ready Subscriptions Create subscription Bulk update…" at bounding box center [441, 255] width 882 height 436
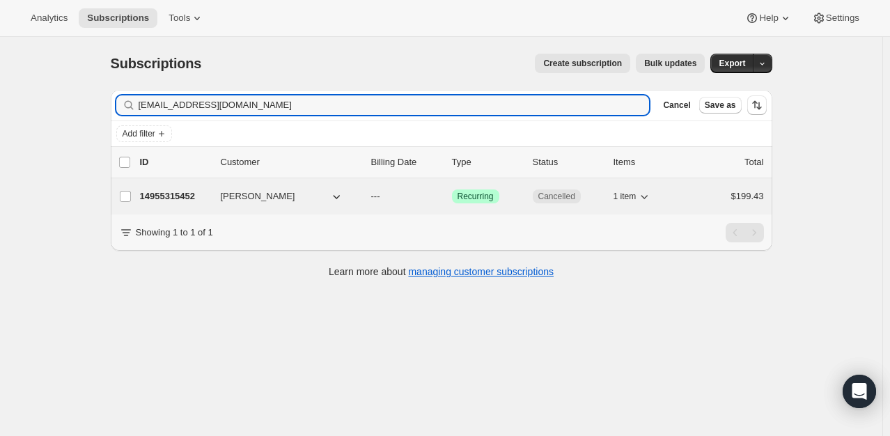
type input "behija.samardzic@gmail.com"
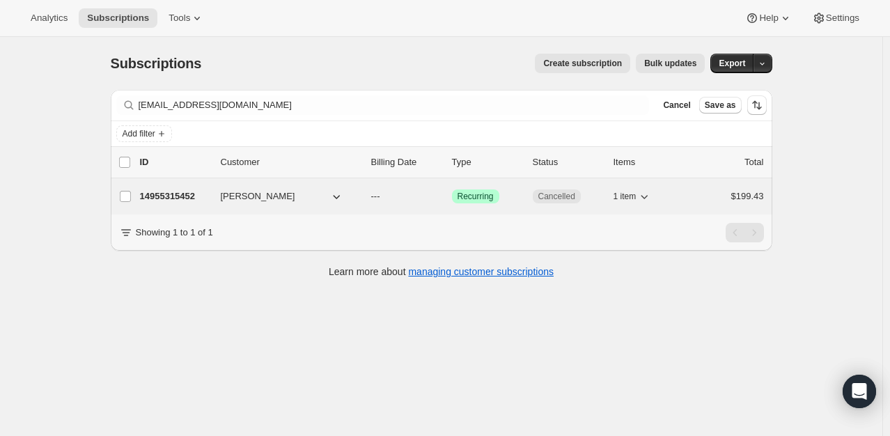
click at [164, 201] on p "14955315452" at bounding box center [175, 196] width 70 height 14
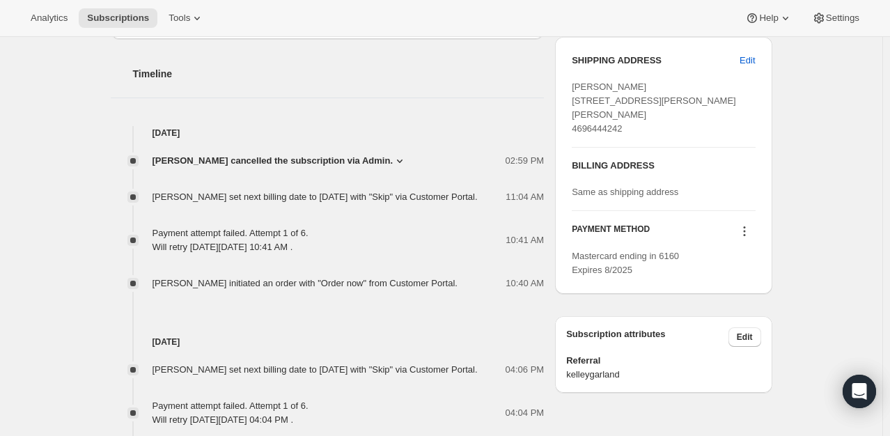
scroll to position [557, 0]
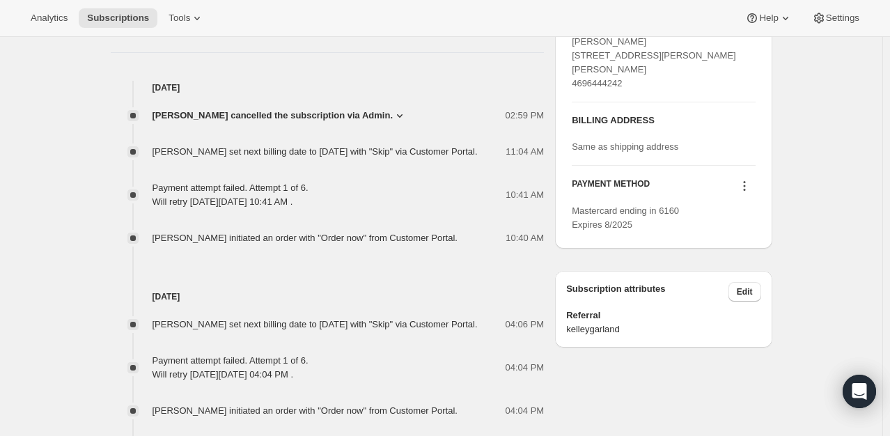
click at [263, 192] on div "Brittney hamblin cancelled the subscription via Admin. 02:59 PM Customer cancel…" at bounding box center [328, 170] width 434 height 150
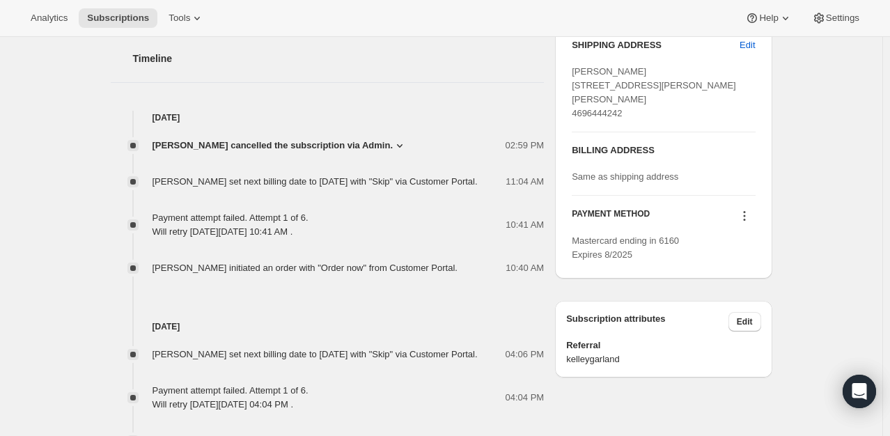
scroll to position [488, 0]
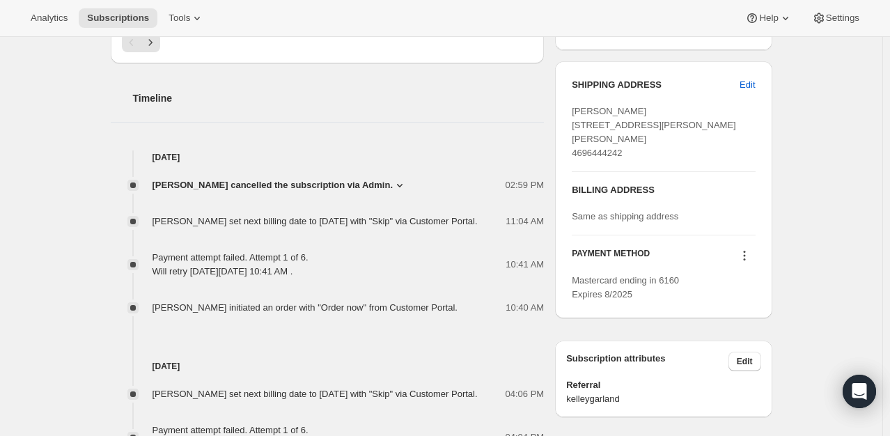
click at [394, 178] on icon at bounding box center [400, 185] width 14 height 14
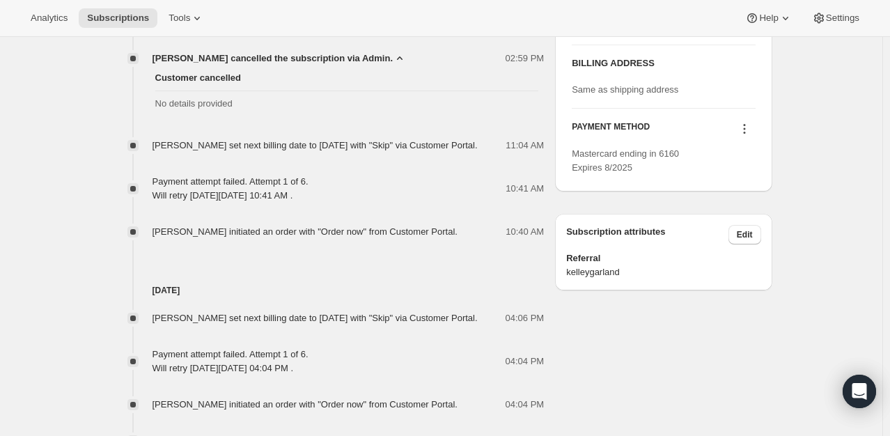
scroll to position [627, 0]
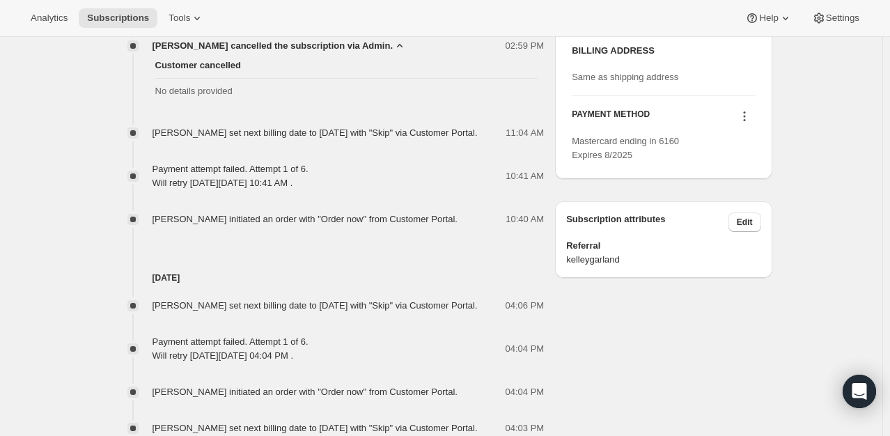
drag, startPoint x: 244, startPoint y: 145, endPoint x: 329, endPoint y: 138, distance: 84.6
click at [245, 140] on div "Behija Samardzic set next billing date to Tuesday, November 25, 2025 with "Skip…" at bounding box center [320, 133] width 334 height 14
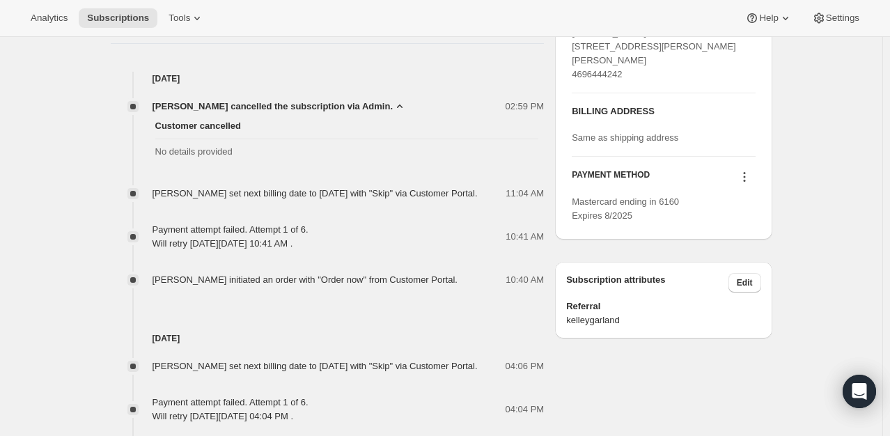
scroll to position [557, 0]
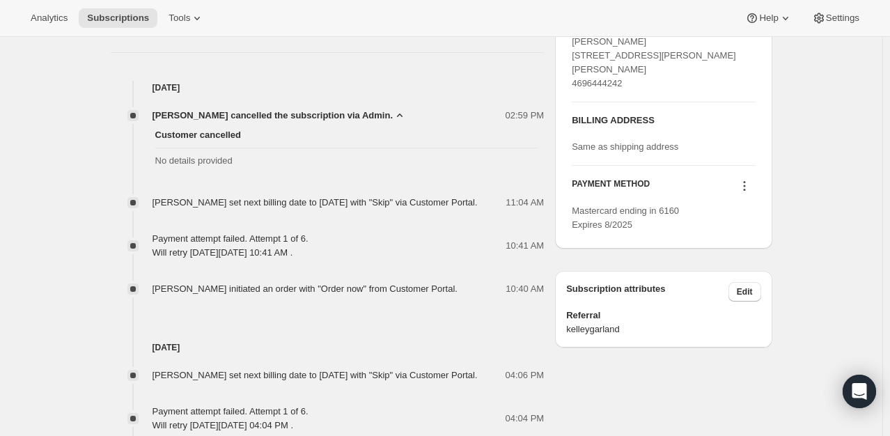
click at [747, 193] on icon at bounding box center [745, 186] width 14 height 14
click at [844, 221] on div "Subscription #14955315452. This page is ready Subscription #14955315452 Success…" at bounding box center [441, 185] width 882 height 1411
click at [745, 193] on icon at bounding box center [745, 186] width 14 height 14
drag, startPoint x: 830, startPoint y: 190, endPoint x: 796, endPoint y: 204, distance: 36.2
click at [825, 195] on div "Subscription #14955315452. This page is ready Subscription #14955315452 Success…" at bounding box center [441, 185] width 882 height 1411
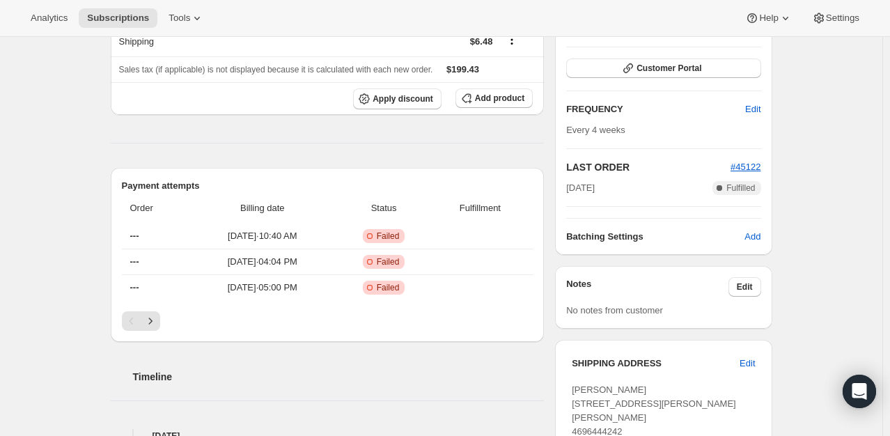
scroll to position [279, 0]
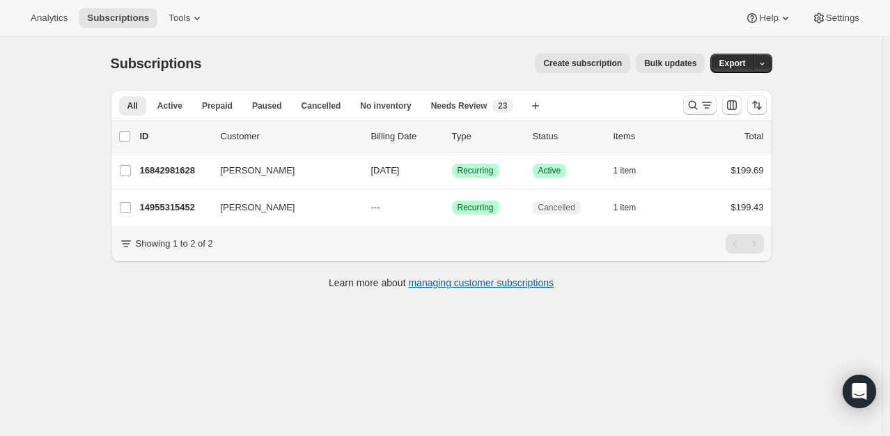
click at [697, 106] on icon "Search and filter results" at bounding box center [693, 105] width 14 height 14
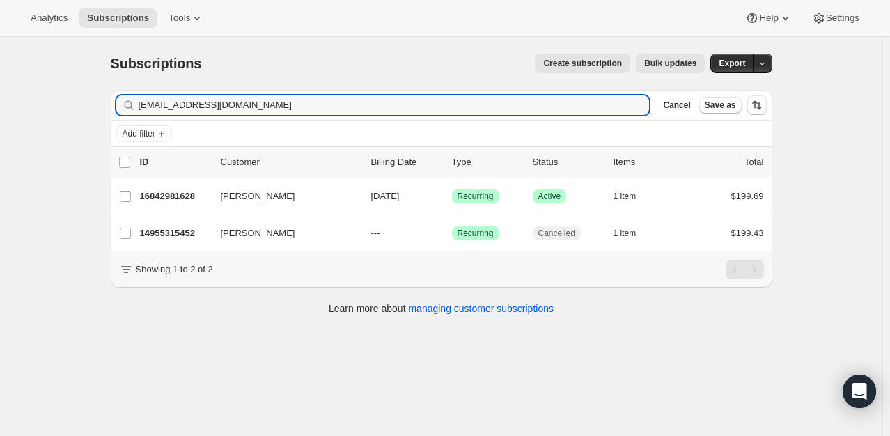
drag, startPoint x: 270, startPoint y: 106, endPoint x: 91, endPoint y: 91, distance: 179.7
click at [91, 91] on div "Subscriptions. This page is ready Subscriptions Create subscription Bulk update…" at bounding box center [441, 255] width 882 height 436
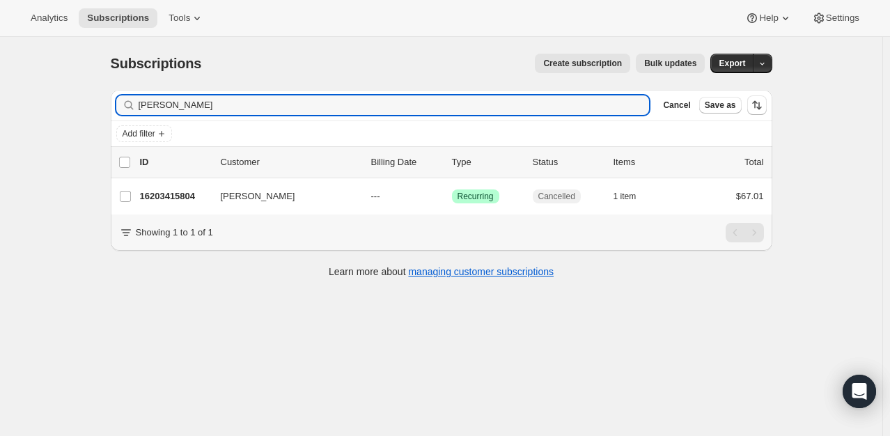
type input "hendricks"
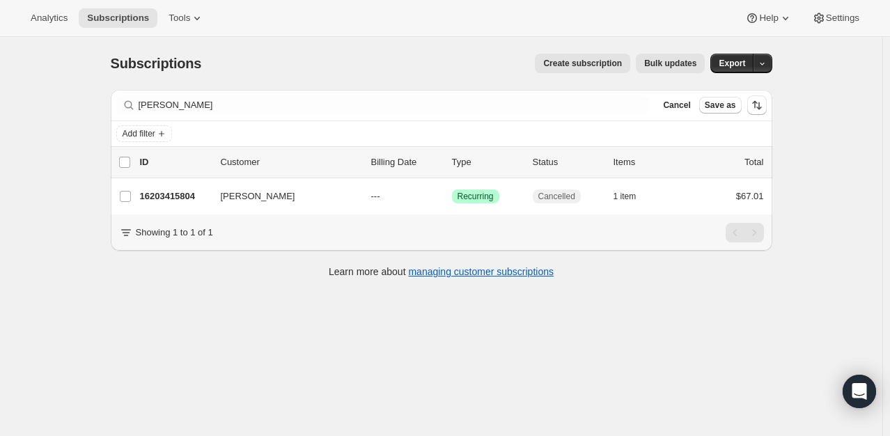
click at [33, 280] on div "Subscriptions. This page is ready Subscriptions Create subscription Bulk update…" at bounding box center [441, 255] width 882 height 436
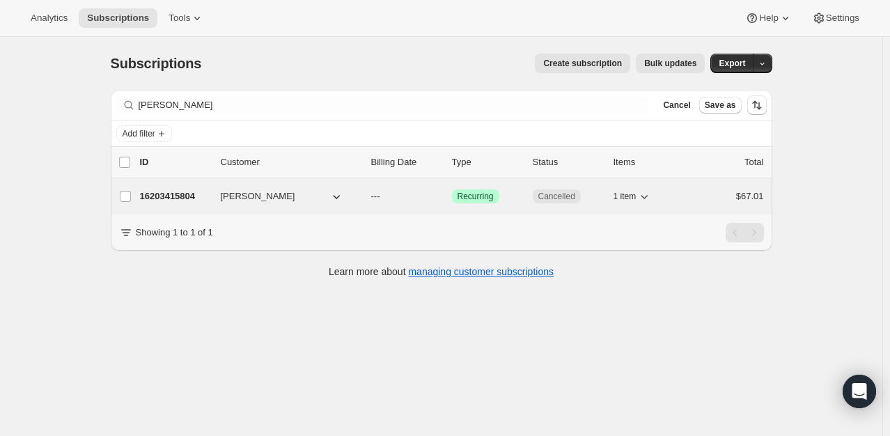
click at [178, 201] on p "16203415804" at bounding box center [175, 196] width 70 height 14
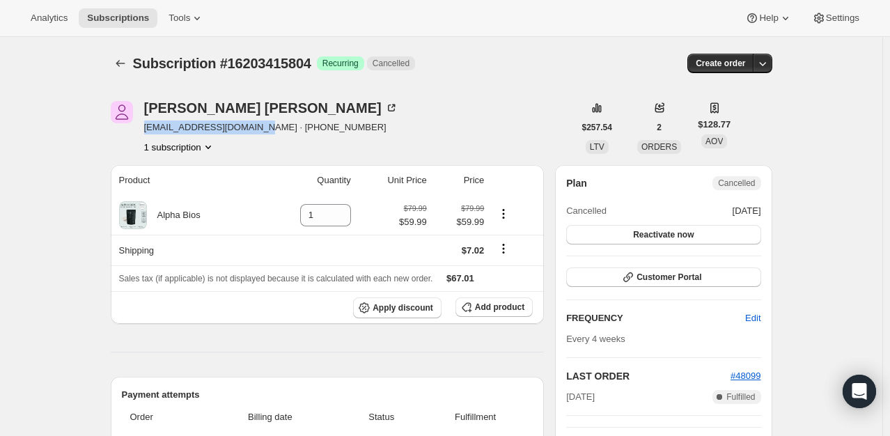
drag, startPoint x: 248, startPoint y: 127, endPoint x: 143, endPoint y: 127, distance: 105.2
click at [143, 127] on div "Kris Hendricks kristynnoel@comcast.net · +16103291884 1 subscription" at bounding box center [342, 127] width 463 height 53
copy span "kristynnoel@comcast.net"
